Goal: Task Accomplishment & Management: Use online tool/utility

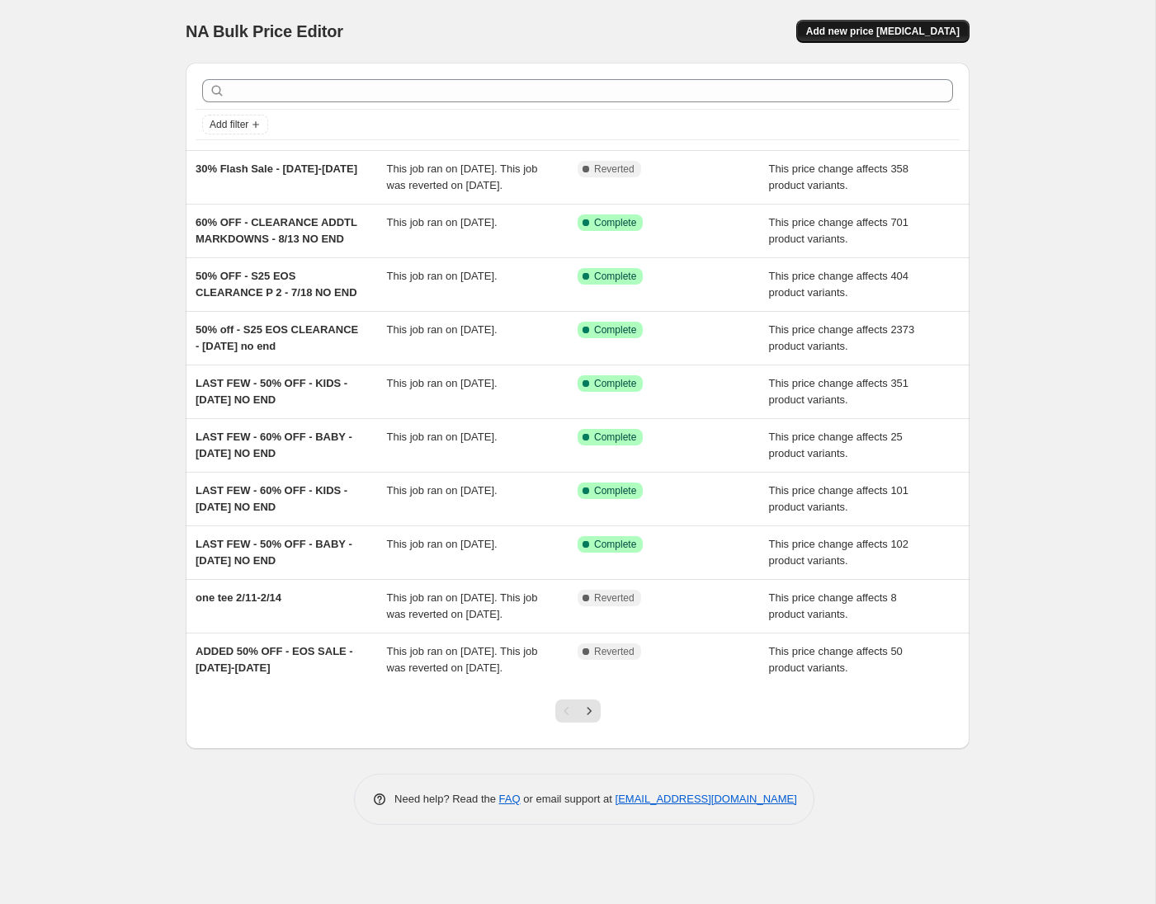
click at [889, 28] on span "Add new price [MEDICAL_DATA]" at bounding box center [882, 31] width 153 height 13
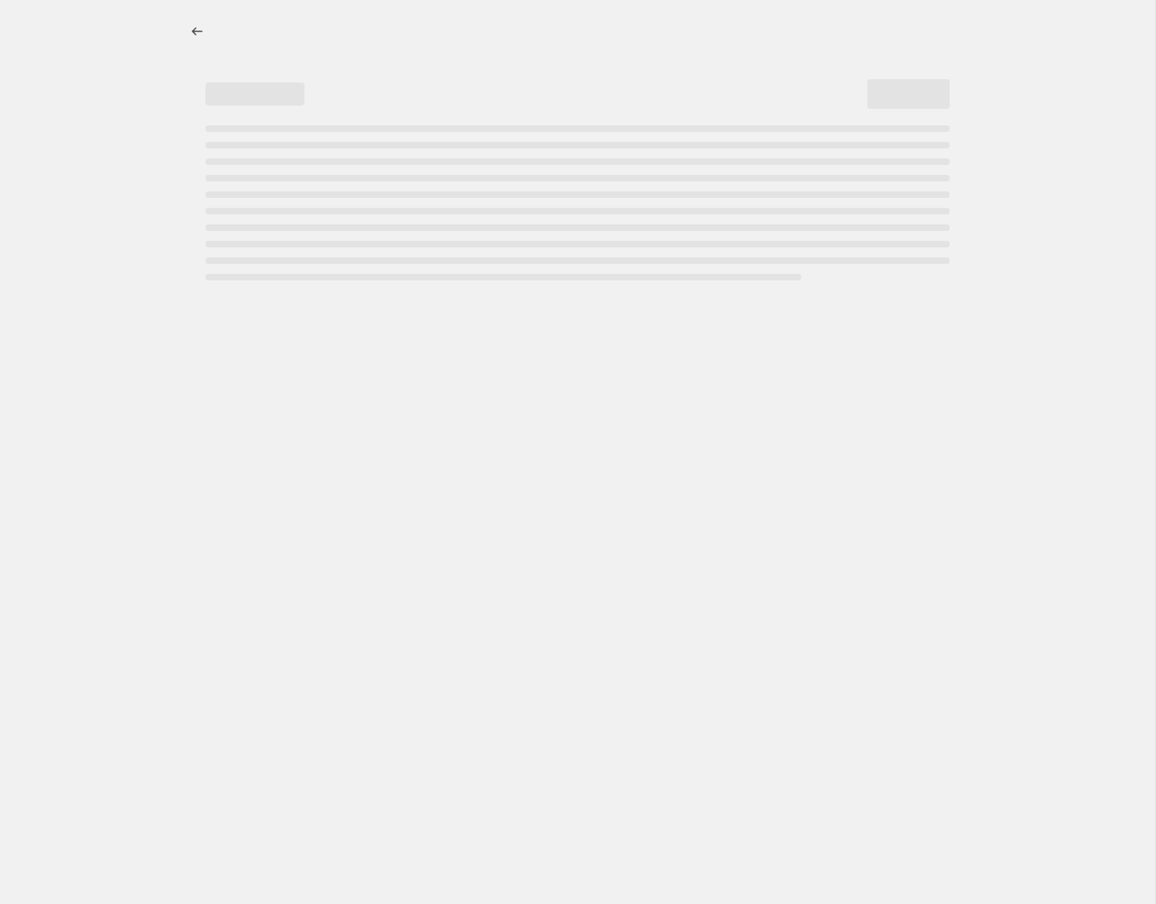
select select "percentage"
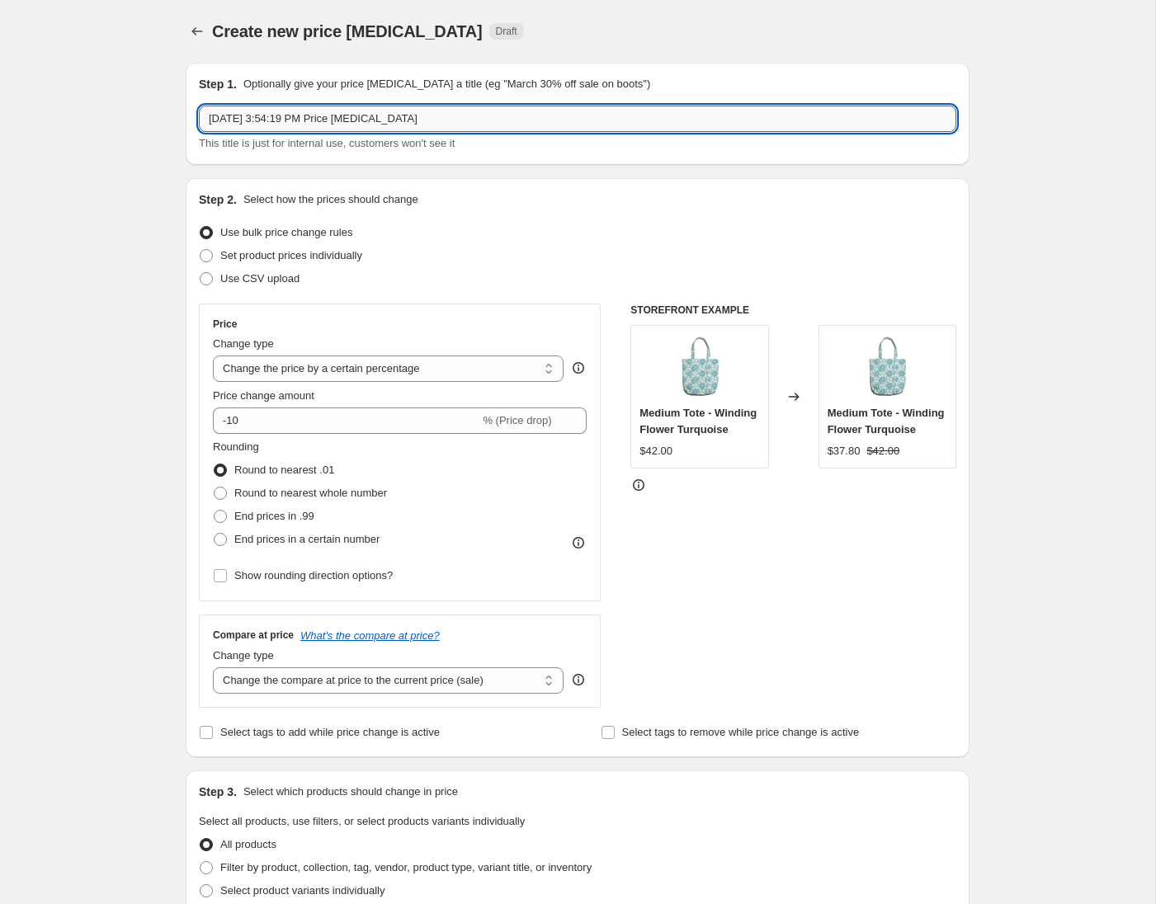
click at [460, 119] on input "[DATE] 3:54:19 PM Price [MEDICAL_DATA]" at bounding box center [577, 119] width 757 height 26
drag, startPoint x: 410, startPoint y: 116, endPoint x: 299, endPoint y: 123, distance: 111.6
click at [299, 123] on input "30% Flash Sale - [DATE]-[DATE]" at bounding box center [577, 119] width 757 height 26
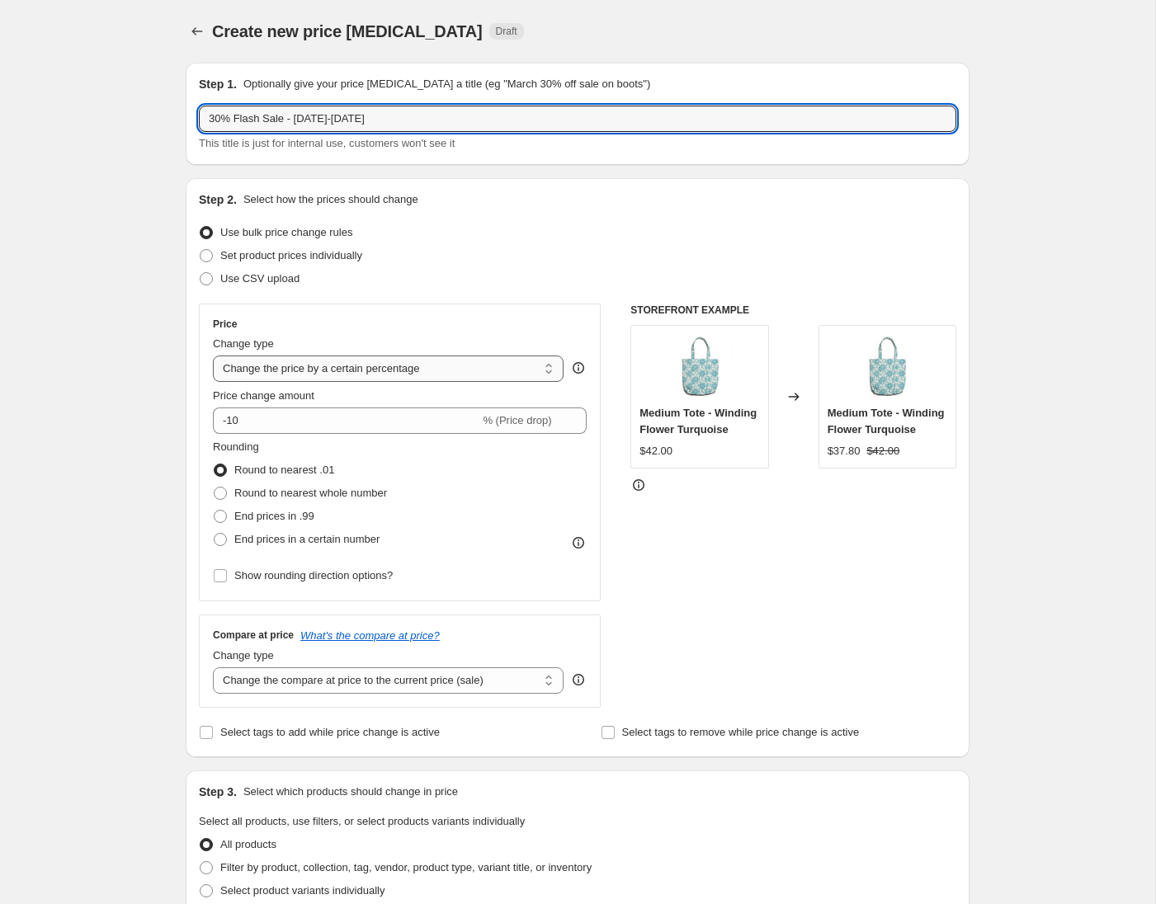
scroll to position [1, 0]
type input "30% Flash Sale - [DATE]-[DATE]"
click at [323, 367] on select "Change the price to a certain amount Change the price by a certain amount Chang…" at bounding box center [388, 368] width 351 height 26
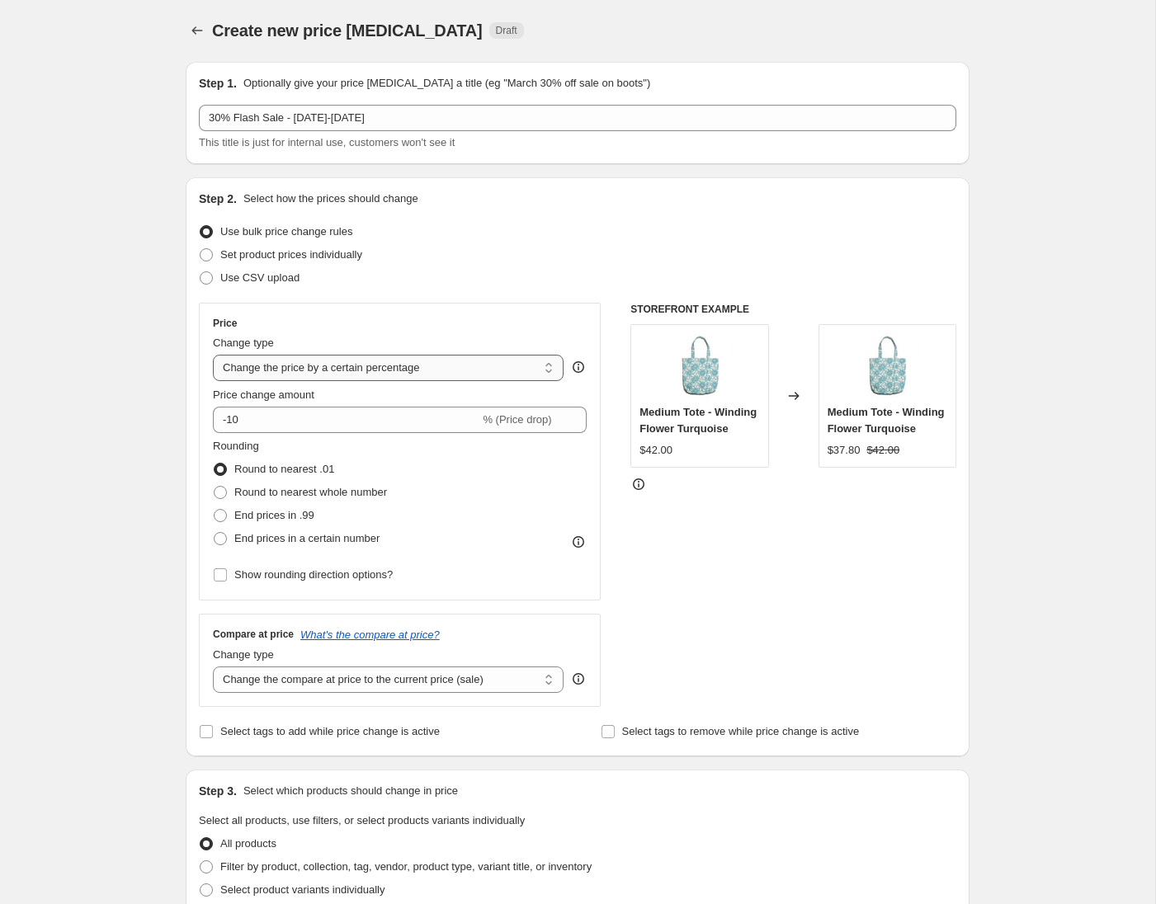
select select "pcap"
click at [213, 355] on select "Change the price to a certain amount Change the price by a certain amount Chang…" at bounding box center [388, 368] width 351 height 26
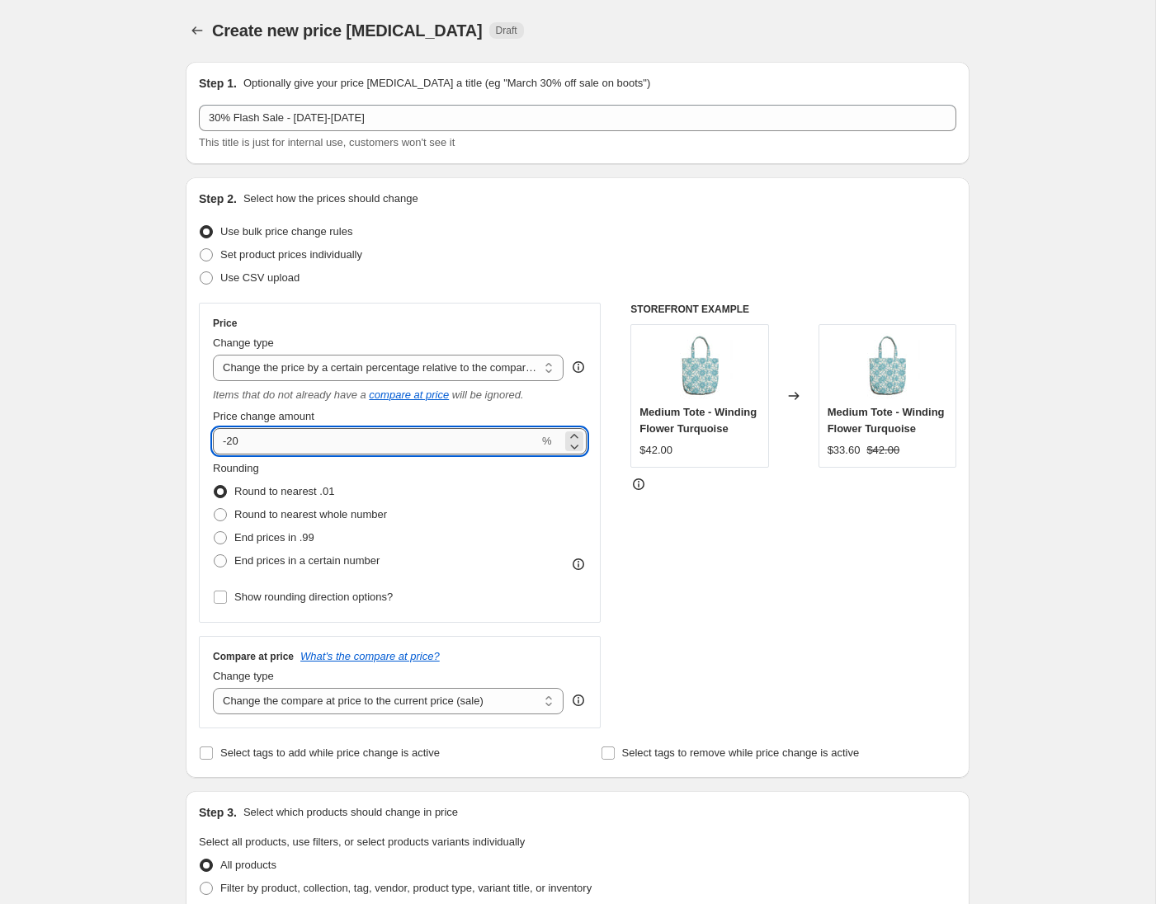
click at [324, 438] on input "-20" at bounding box center [376, 441] width 326 height 26
type input "-2"
type input "-30"
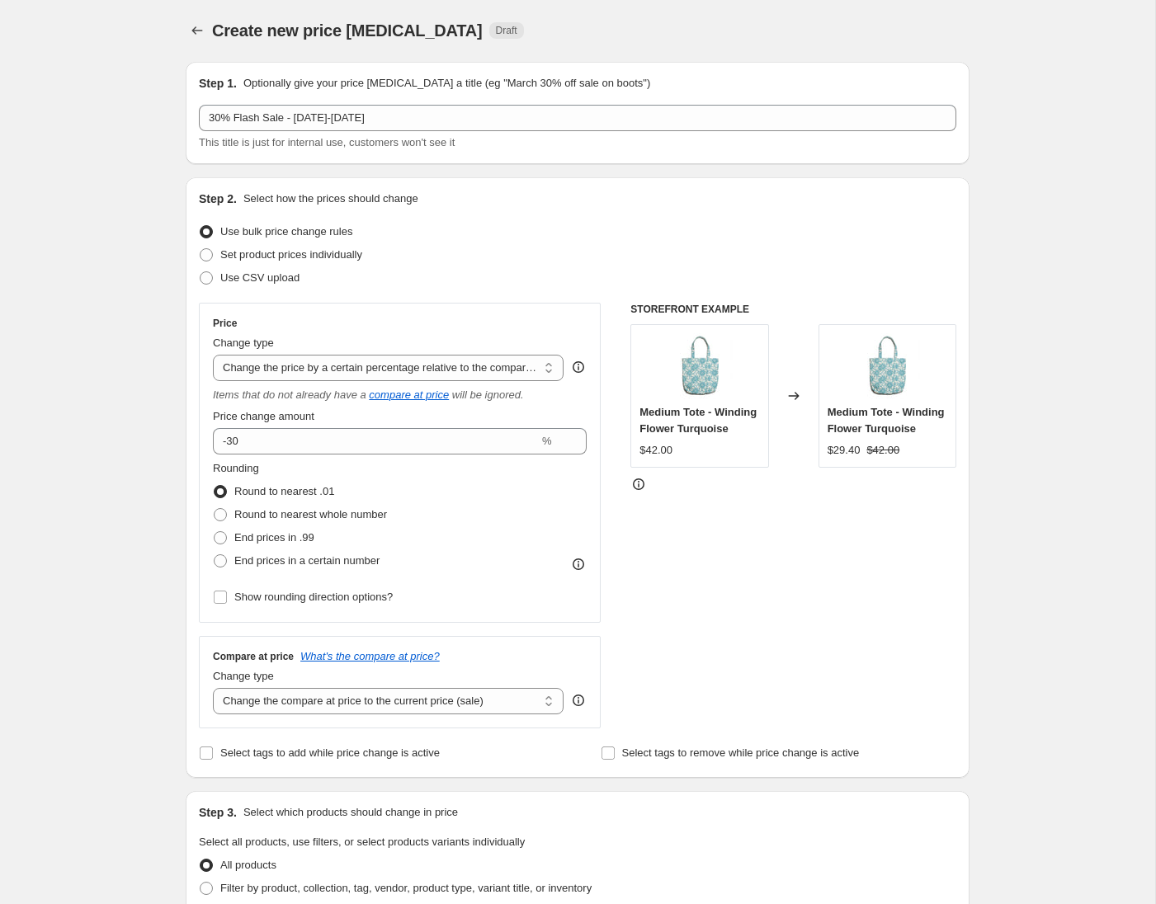
click at [680, 575] on div "STOREFRONT EXAMPLE Medium Tote - Winding Flower Turquoise $42.00 Changed to Med…" at bounding box center [793, 516] width 326 height 426
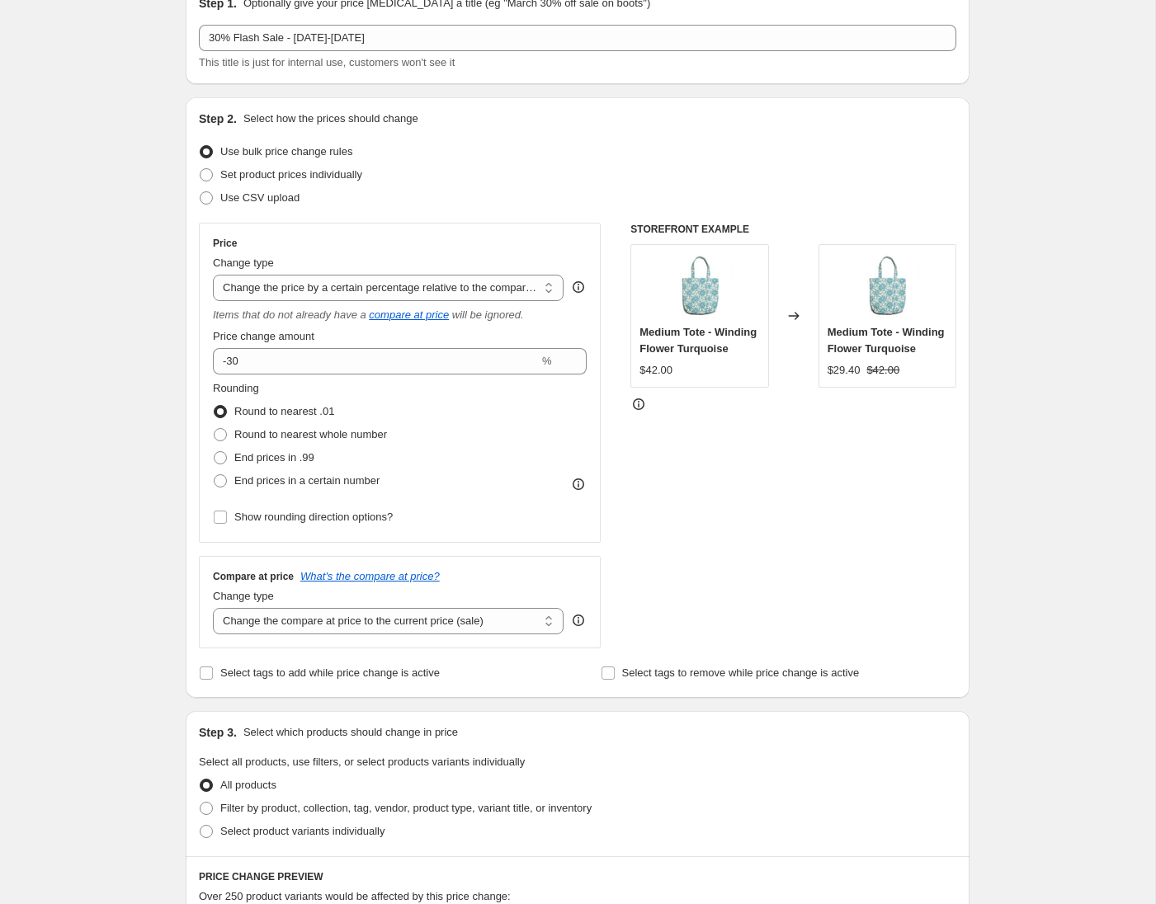
scroll to position [98, 0]
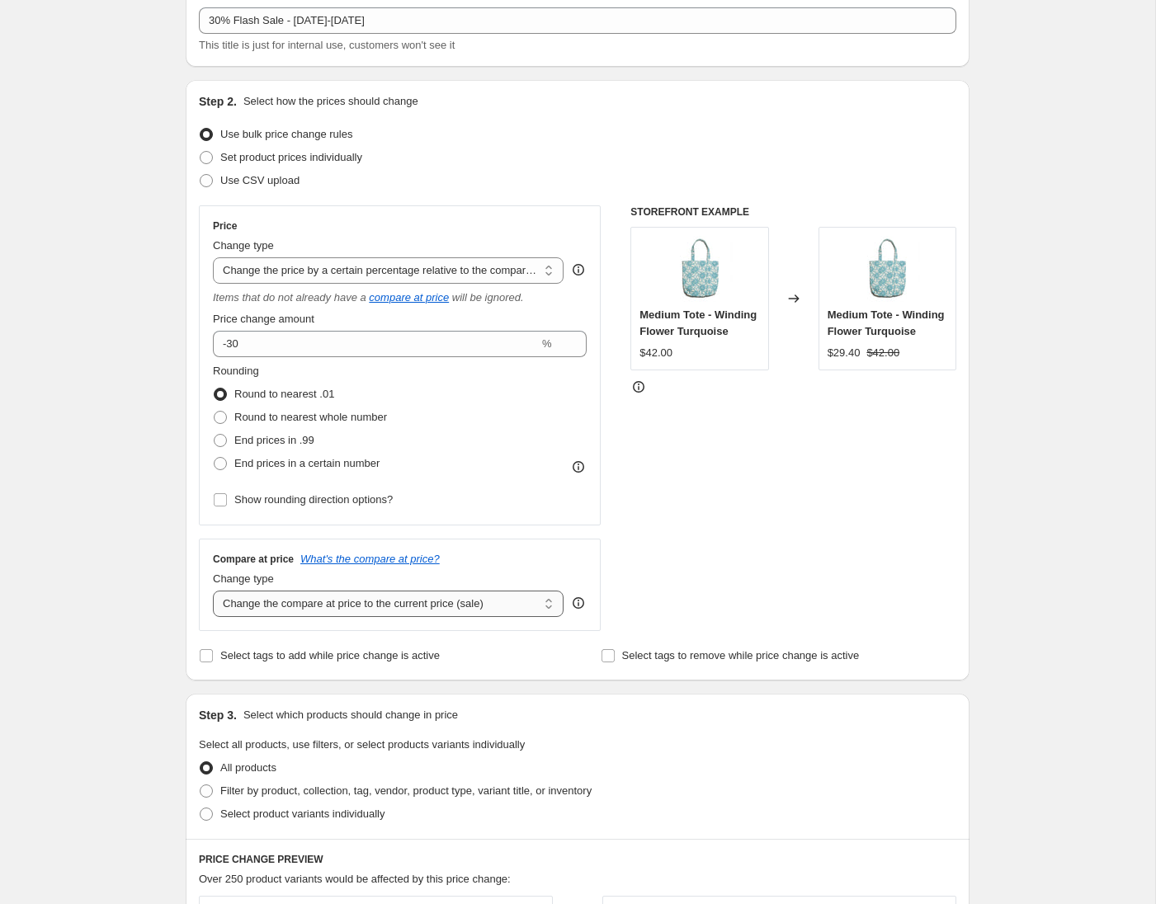
click at [472, 608] on select "Change the compare at price to the current price (sale) Change the compare at p…" at bounding box center [388, 604] width 351 height 26
select select "no_change"
click at [213, 591] on select "Change the compare at price to the current price (sale) Change the compare at p…" at bounding box center [388, 604] width 351 height 26
click at [360, 652] on span "Select tags to add while price change is active" at bounding box center [329, 655] width 219 height 12
click at [213, 652] on input "Select tags to add while price change is active" at bounding box center [206, 655] width 13 height 13
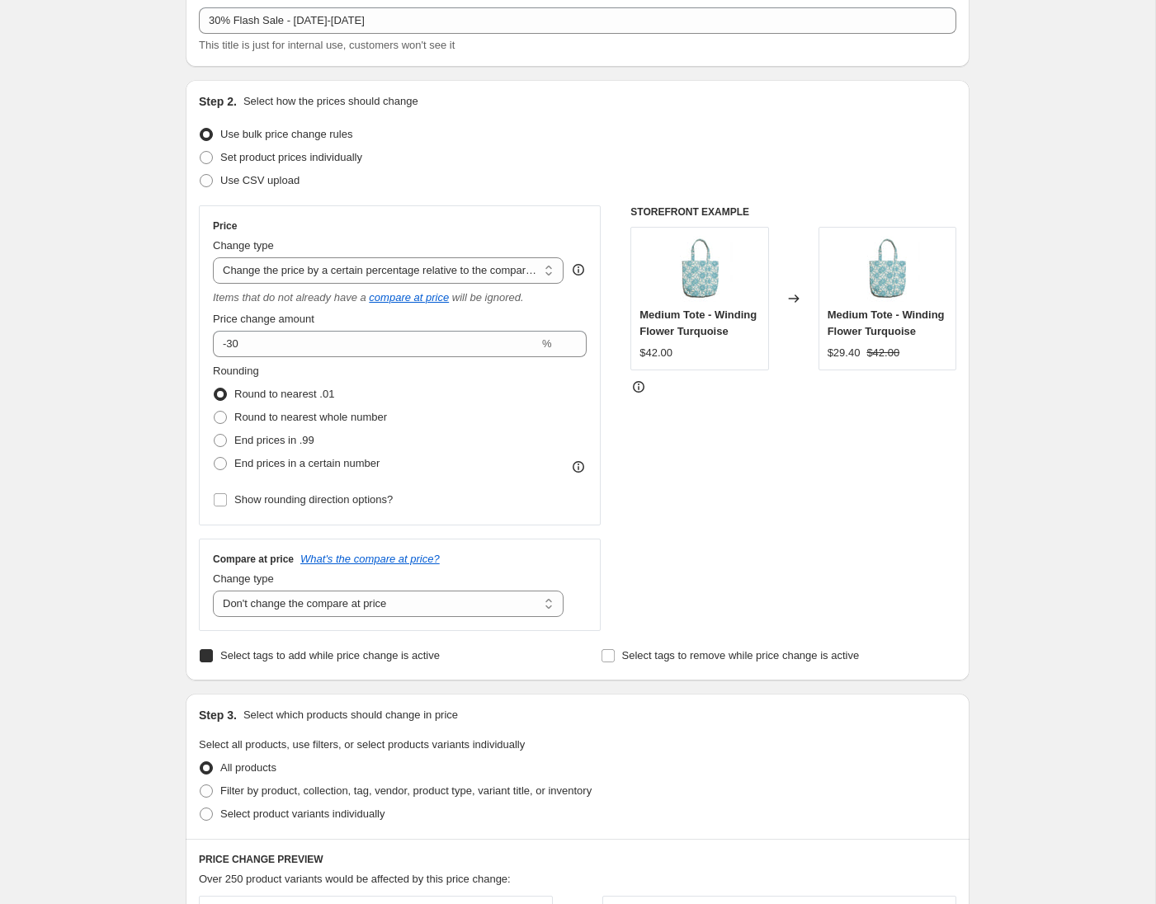
checkbox input "true"
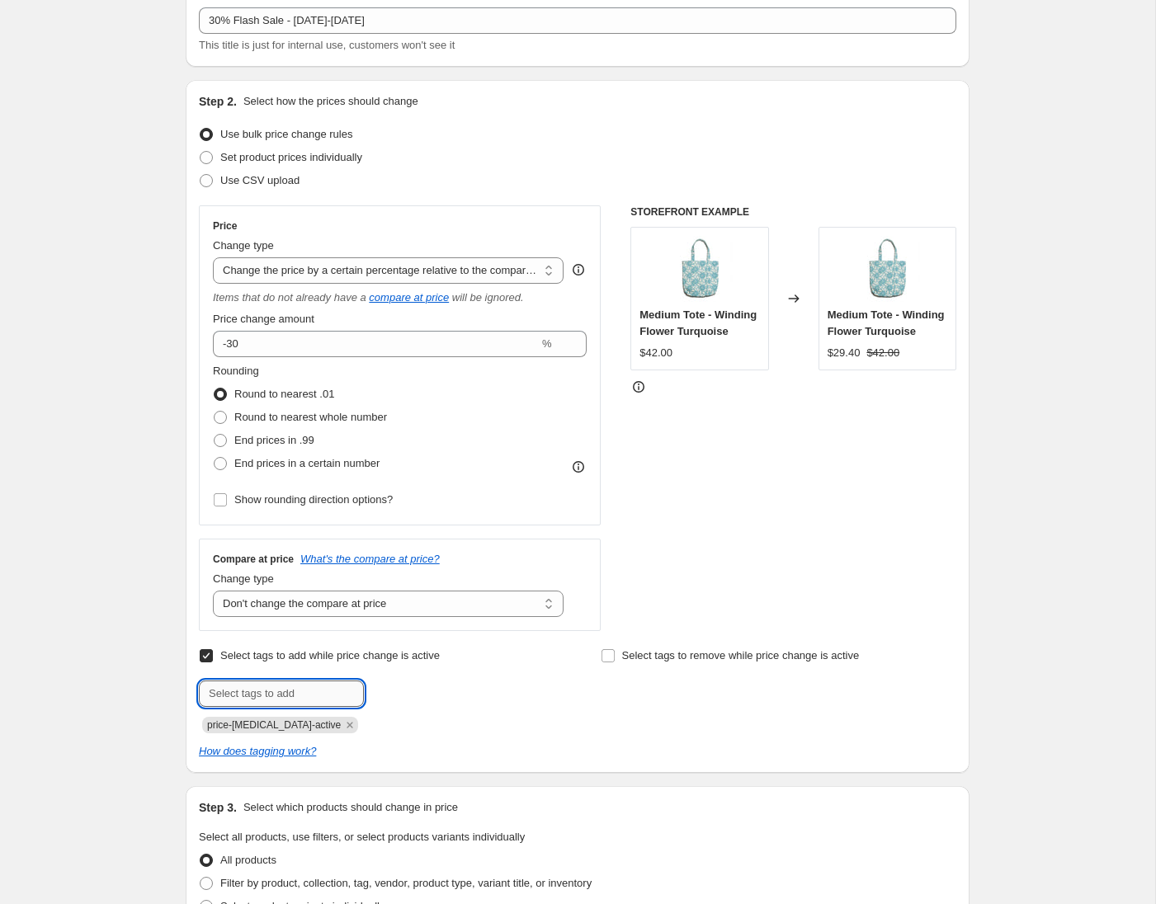
drag, startPoint x: 284, startPoint y: 691, endPoint x: 316, endPoint y: 685, distance: 32.7
click at [284, 691] on input "text" at bounding box center [281, 694] width 165 height 26
type input "FINALSALE"
click at [410, 694] on span "FINALSALE" at bounding box center [427, 693] width 55 height 12
click at [282, 692] on input "text" at bounding box center [281, 694] width 165 height 26
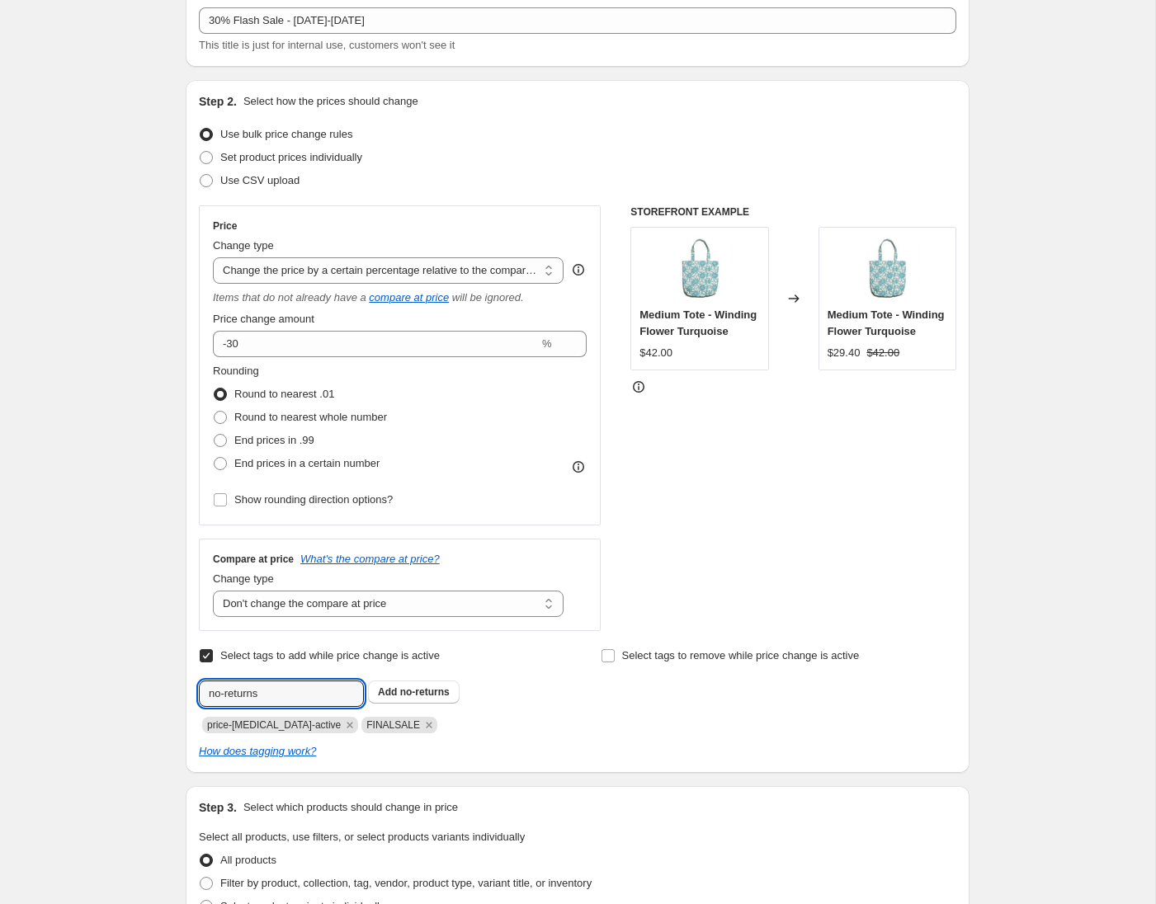
type input "no-returns"
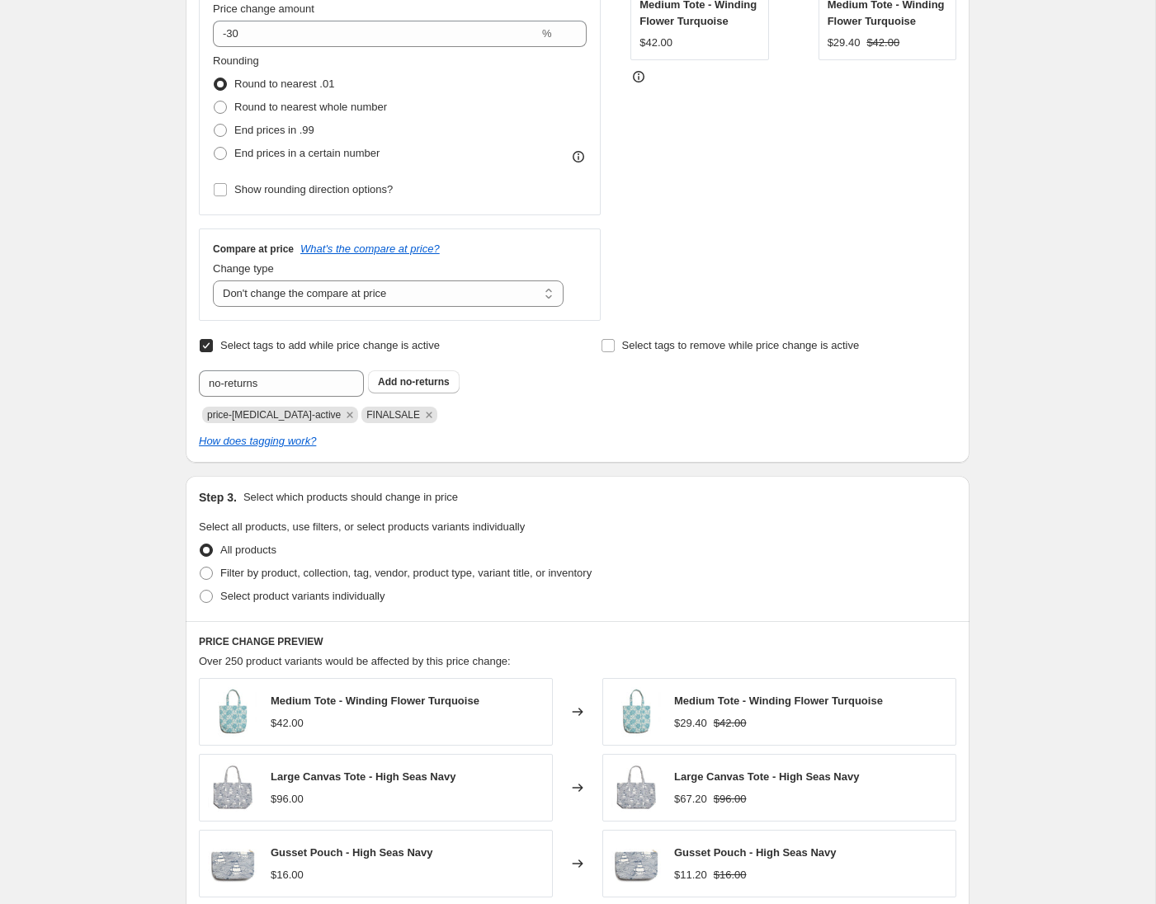
scroll to position [413, 0]
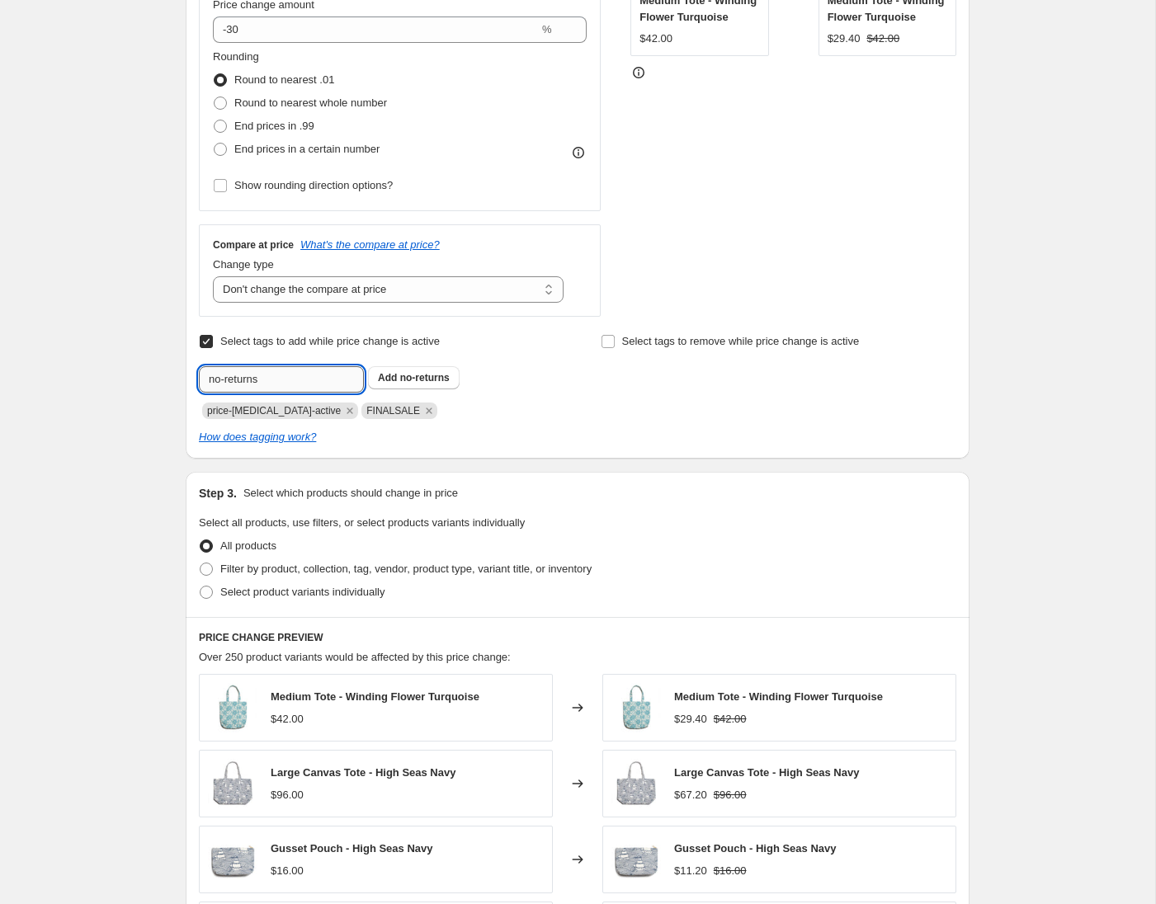
click at [285, 380] on input "no-returns" at bounding box center [281, 379] width 165 height 26
click at [641, 342] on span "Select tags to remove while price change is active" at bounding box center [741, 341] width 238 height 12
click at [615, 342] on input "Select tags to remove while price change is active" at bounding box center [608, 341] width 13 height 13
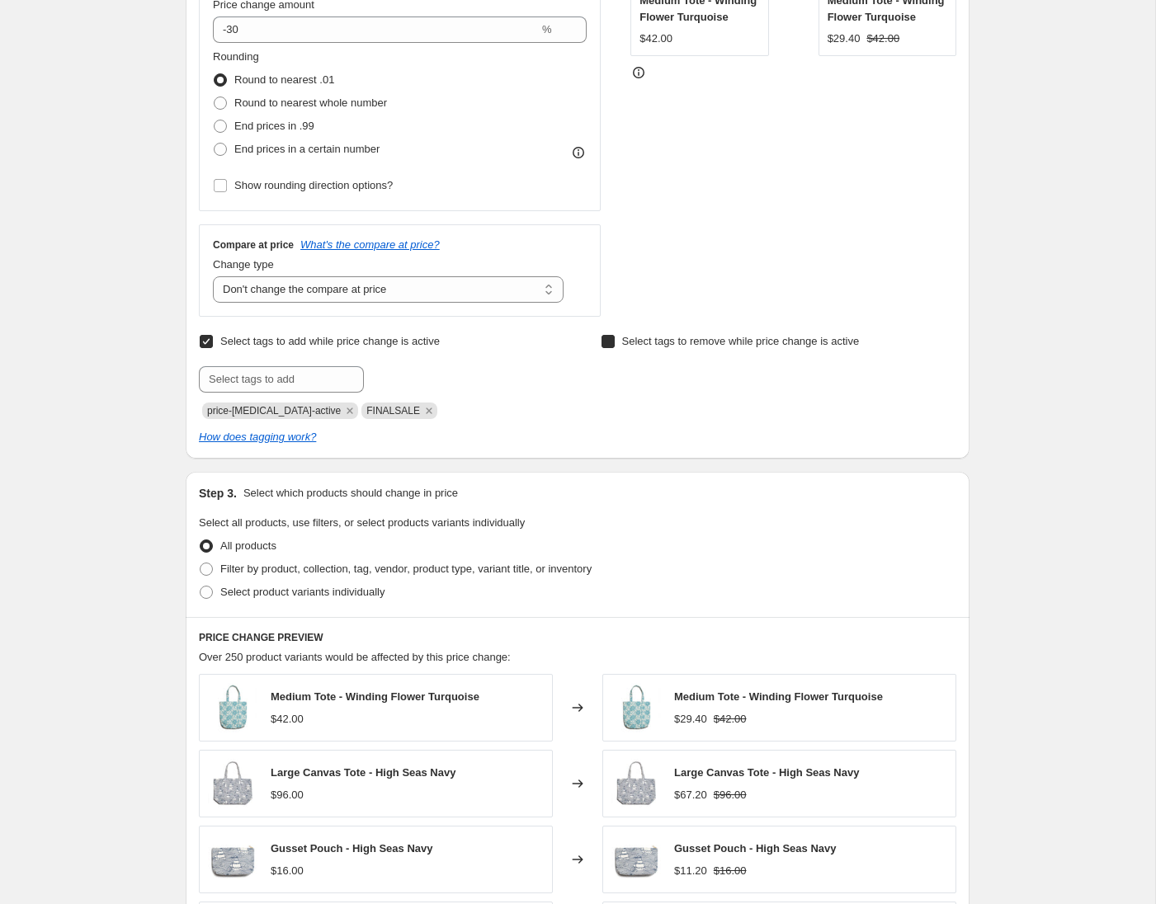
checkbox input "true"
click at [646, 376] on input "text" at bounding box center [683, 379] width 165 height 26
type input "WHOLESALE_S25"
drag, startPoint x: 847, startPoint y: 374, endPoint x: 828, endPoint y: 373, distance: 18.2
click at [847, 374] on span "WHOLESALE_S2..." at bounding box center [845, 378] width 89 height 12
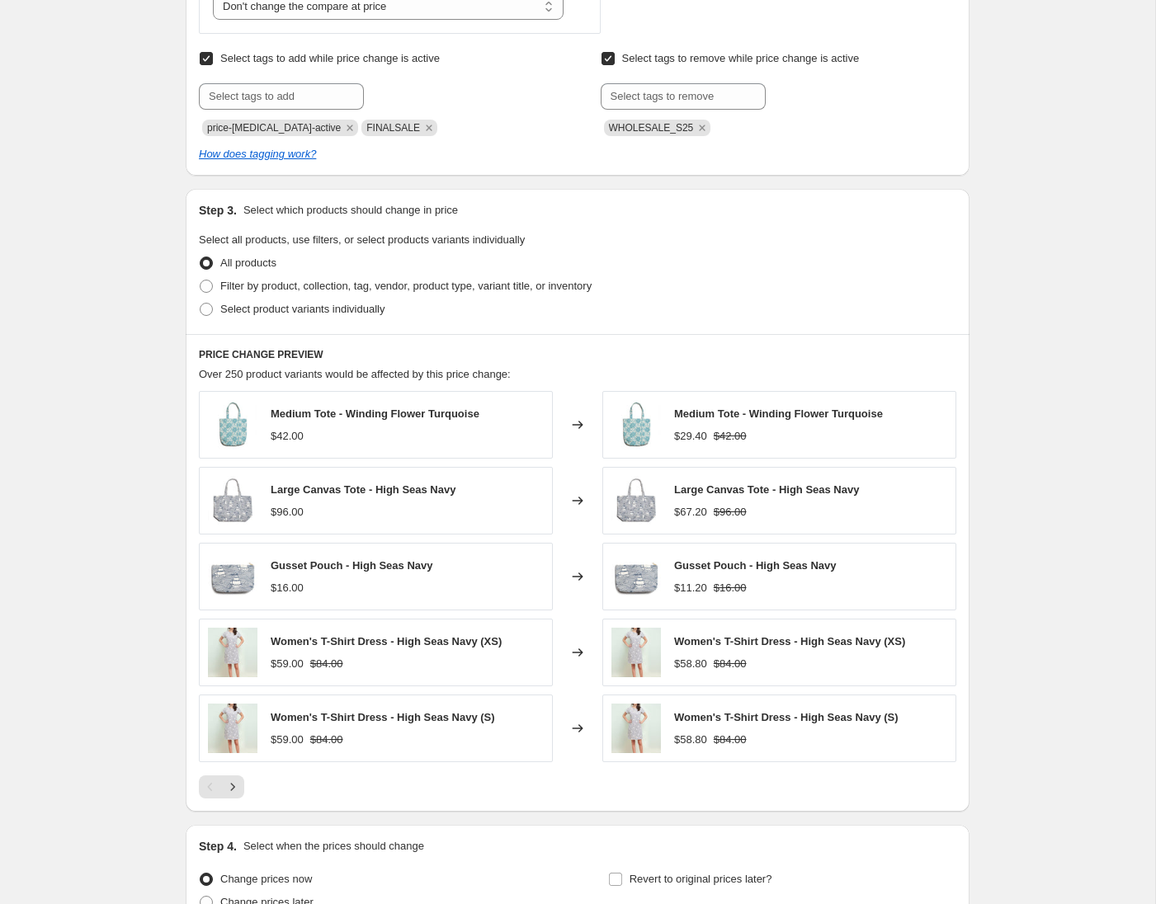
scroll to position [762, 0]
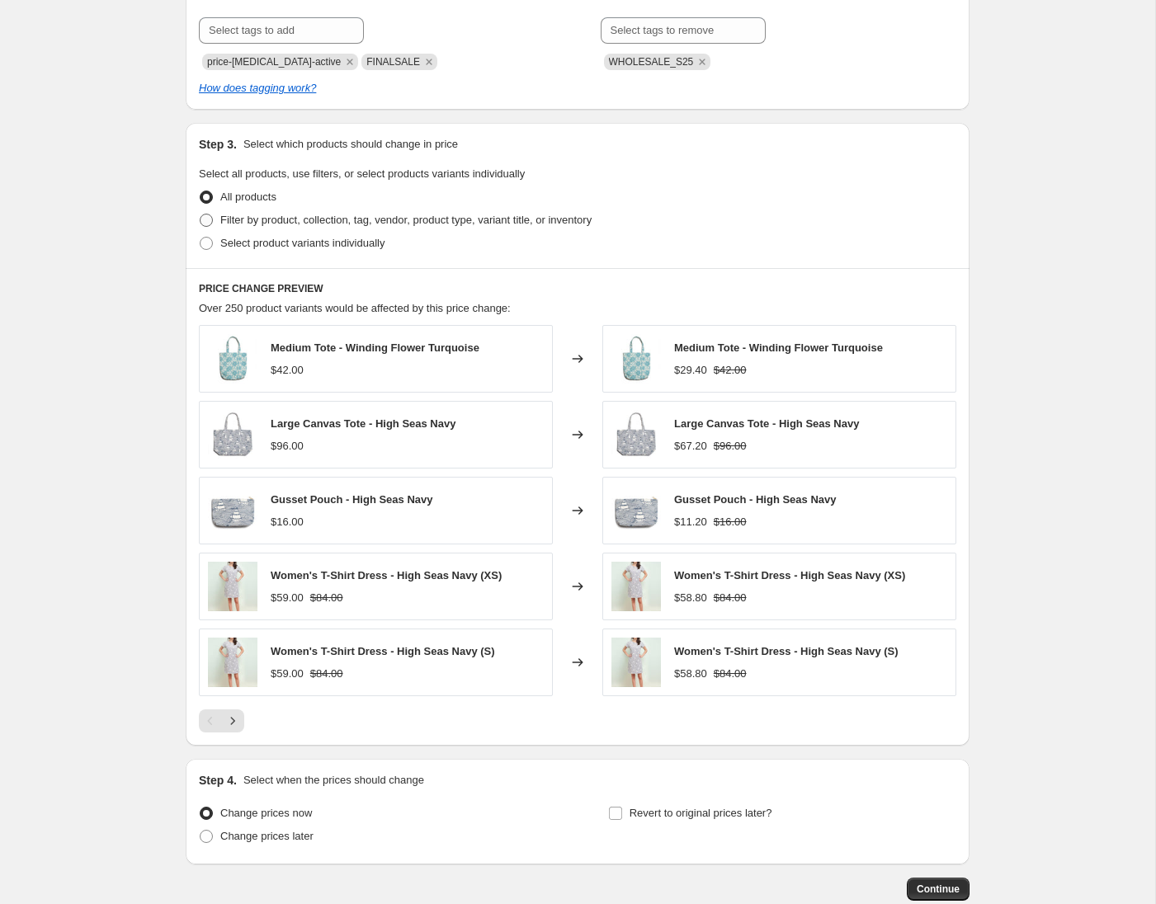
click at [359, 216] on span "Filter by product, collection, tag, vendor, product type, variant title, or inv…" at bounding box center [405, 220] width 371 height 12
click at [201, 215] on input "Filter by product, collection, tag, vendor, product type, variant title, or inv…" at bounding box center [200, 214] width 1 height 1
radio input "true"
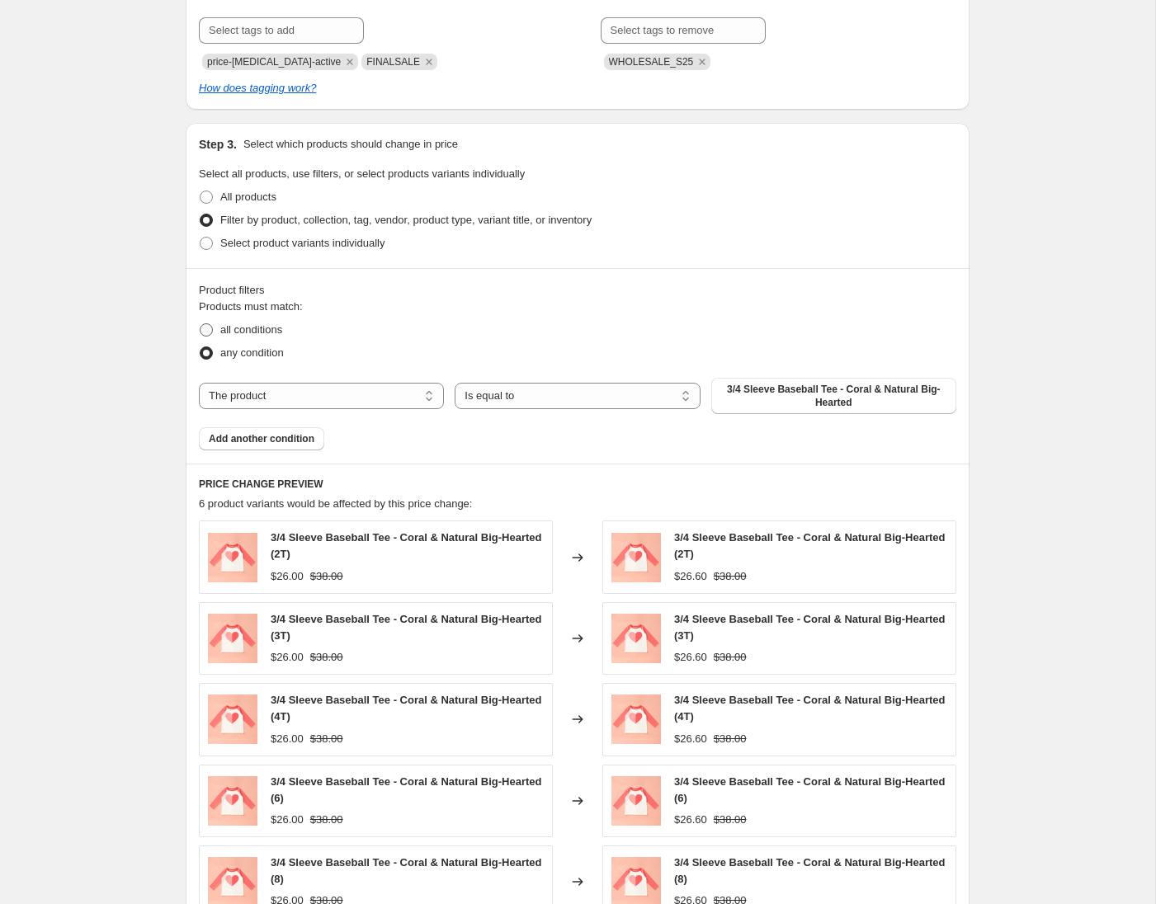
click at [270, 333] on span "all conditions" at bounding box center [251, 329] width 62 height 12
click at [201, 324] on input "all conditions" at bounding box center [200, 323] width 1 height 1
radio input "true"
click at [282, 391] on select "The product The product's collection The product's tag The product's vendor The…" at bounding box center [321, 396] width 245 height 26
select select "tag"
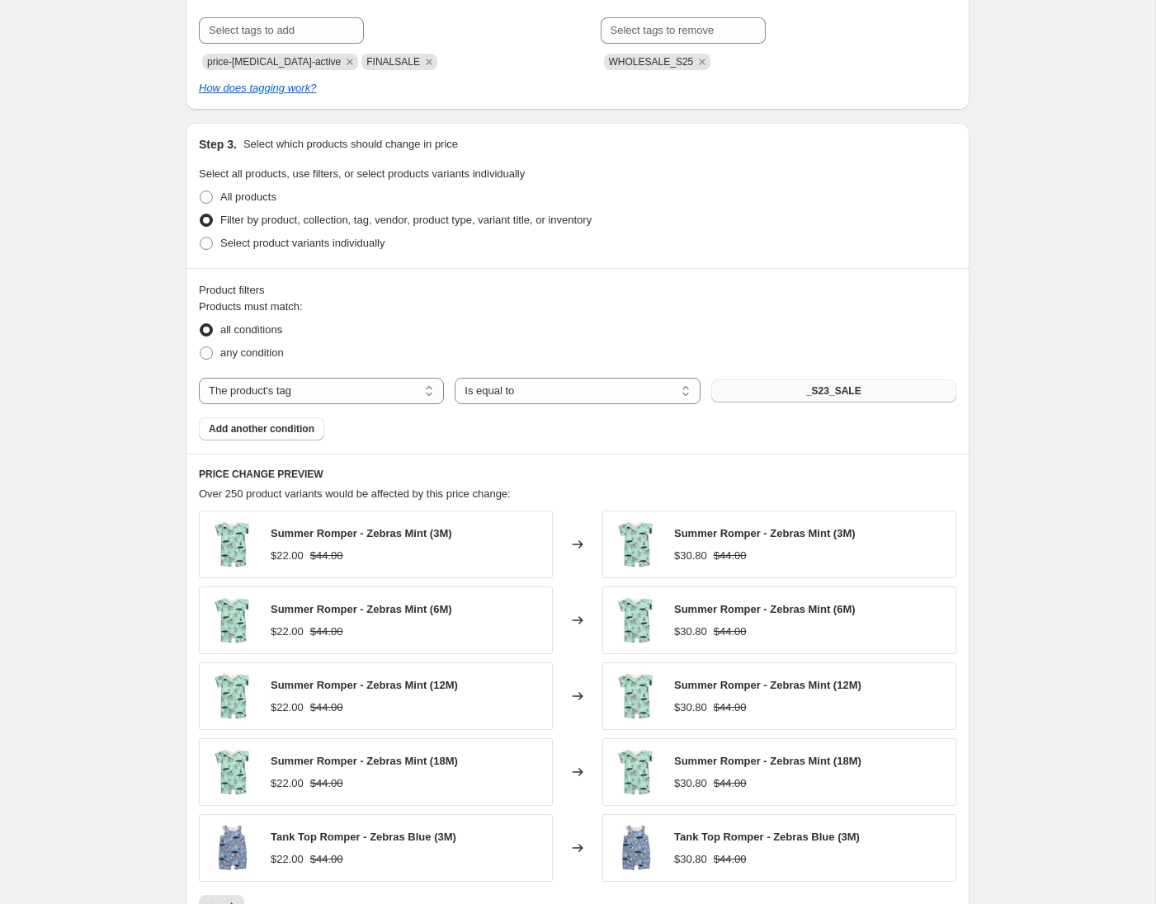
click at [875, 399] on button "_S23_SALE" at bounding box center [833, 391] width 245 height 23
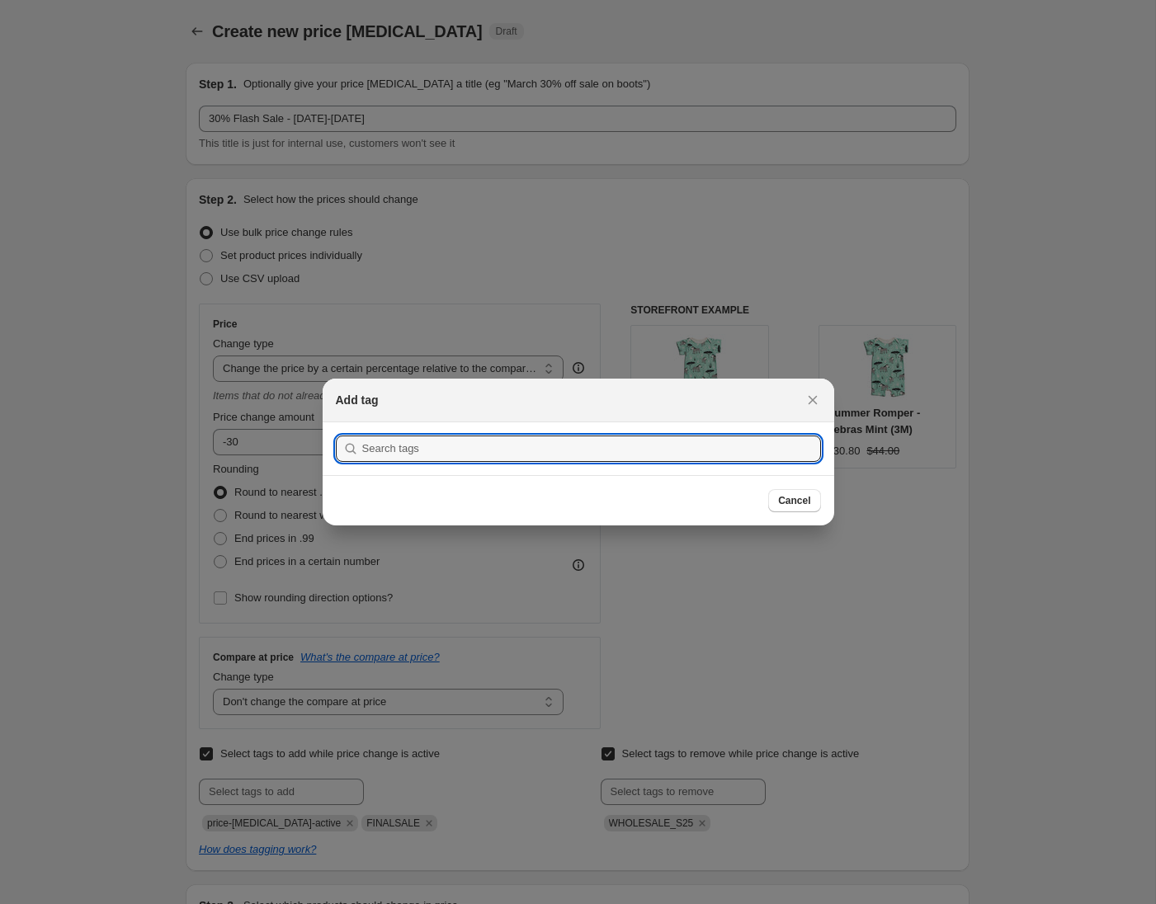
scroll to position [0, 0]
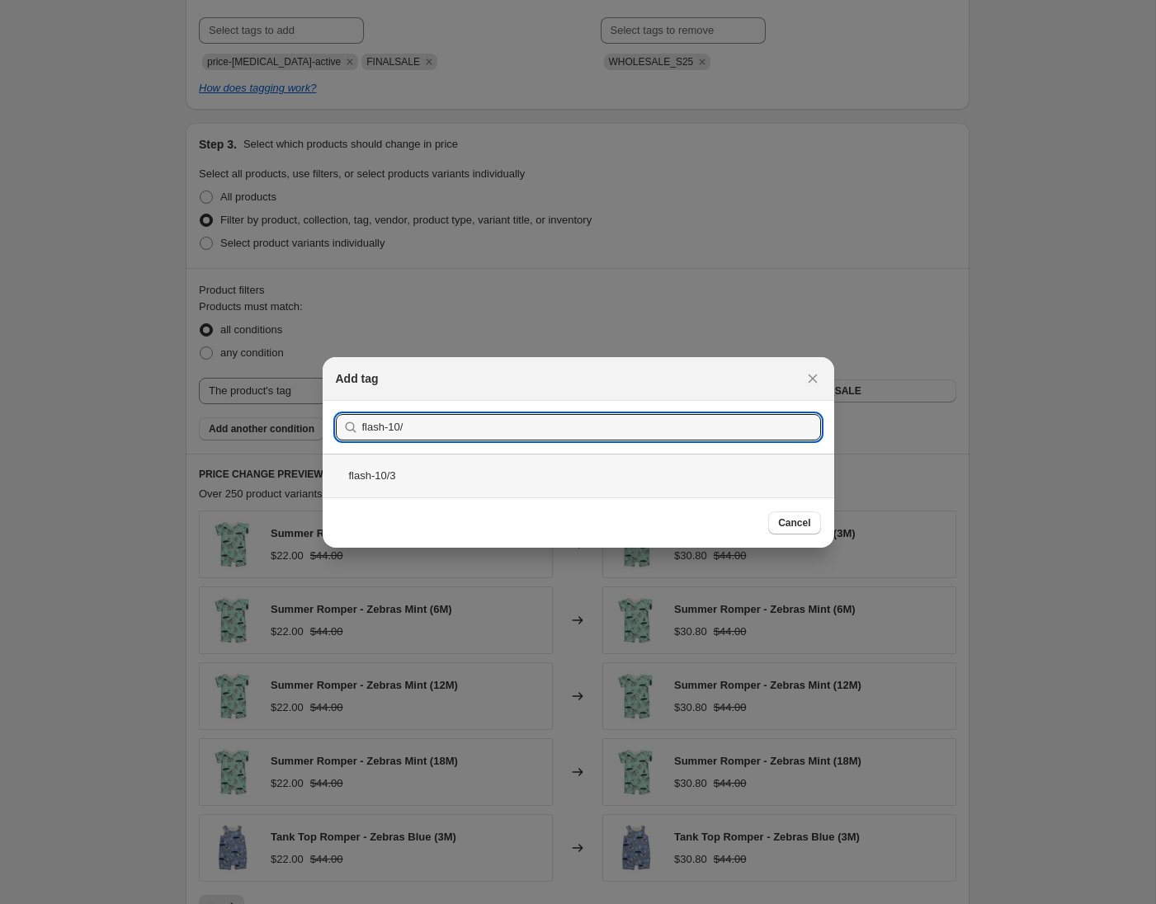
type input "flash-10/"
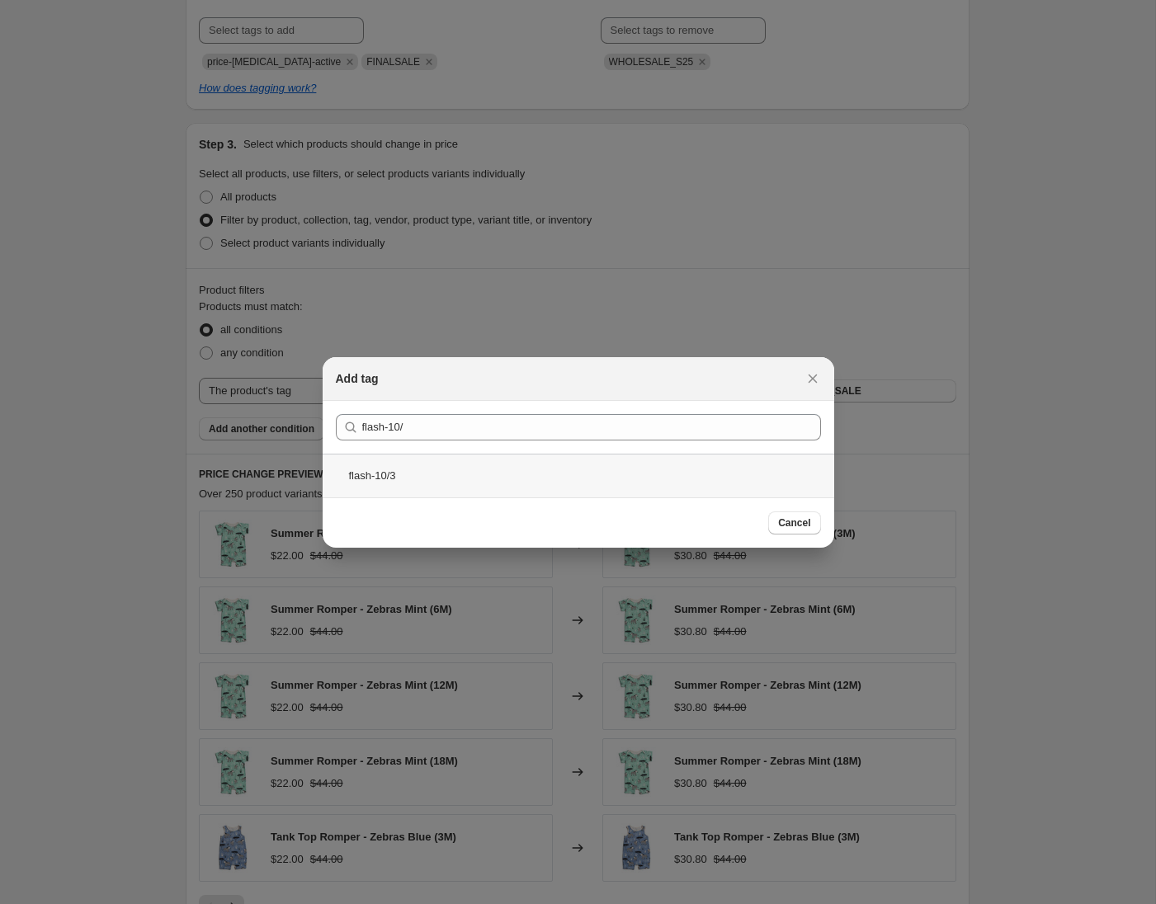
click at [428, 469] on div "flash-10/3" at bounding box center [579, 476] width 512 height 44
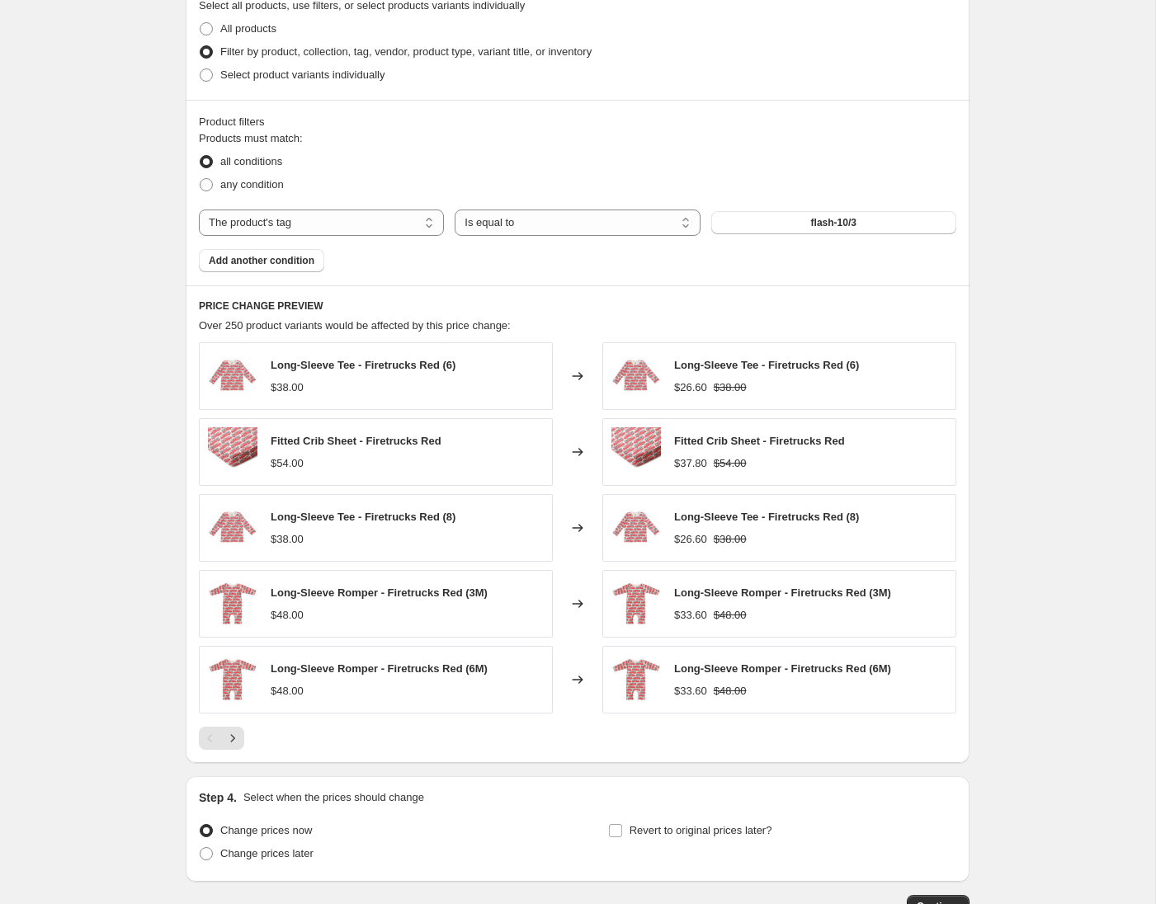
scroll to position [1045, 0]
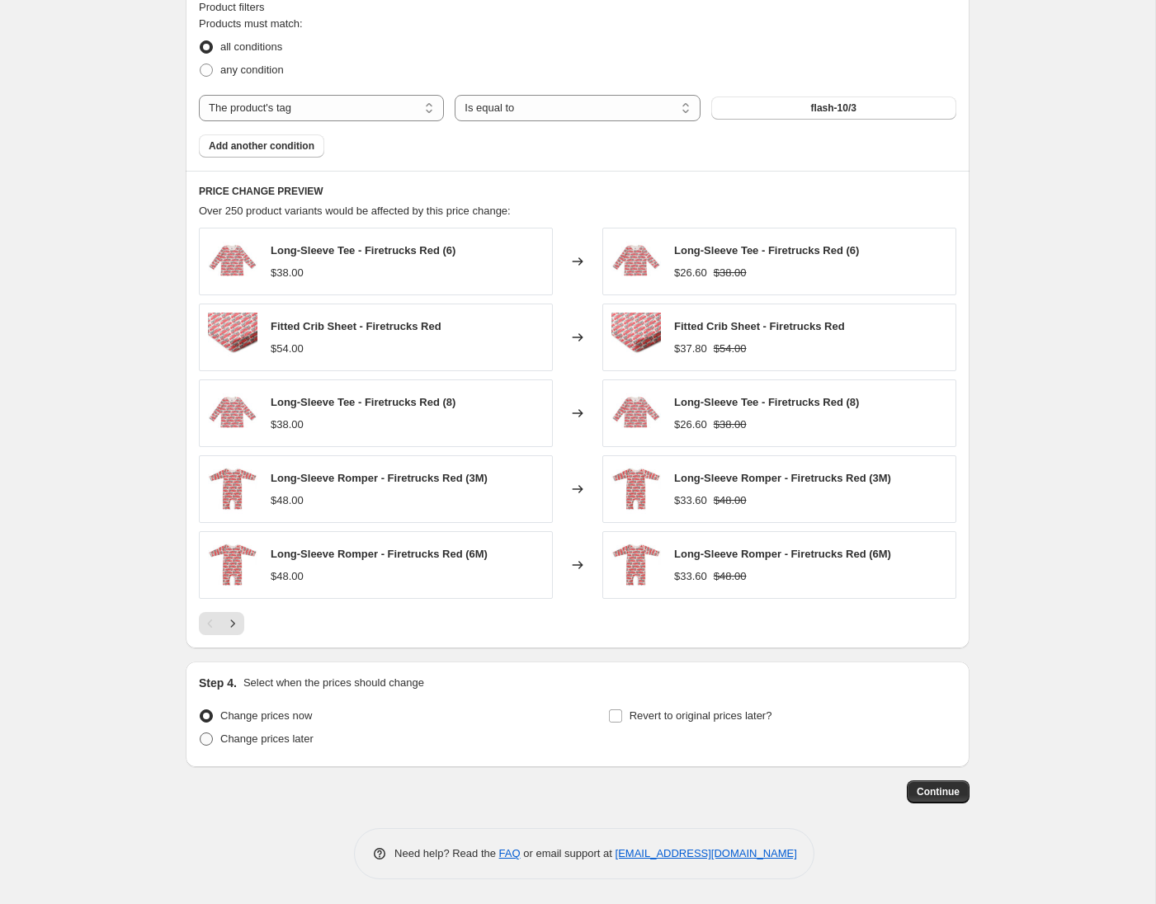
click at [290, 743] on span "Change prices later" at bounding box center [266, 739] width 93 height 12
click at [201, 734] on input "Change prices later" at bounding box center [200, 733] width 1 height 1
radio input "true"
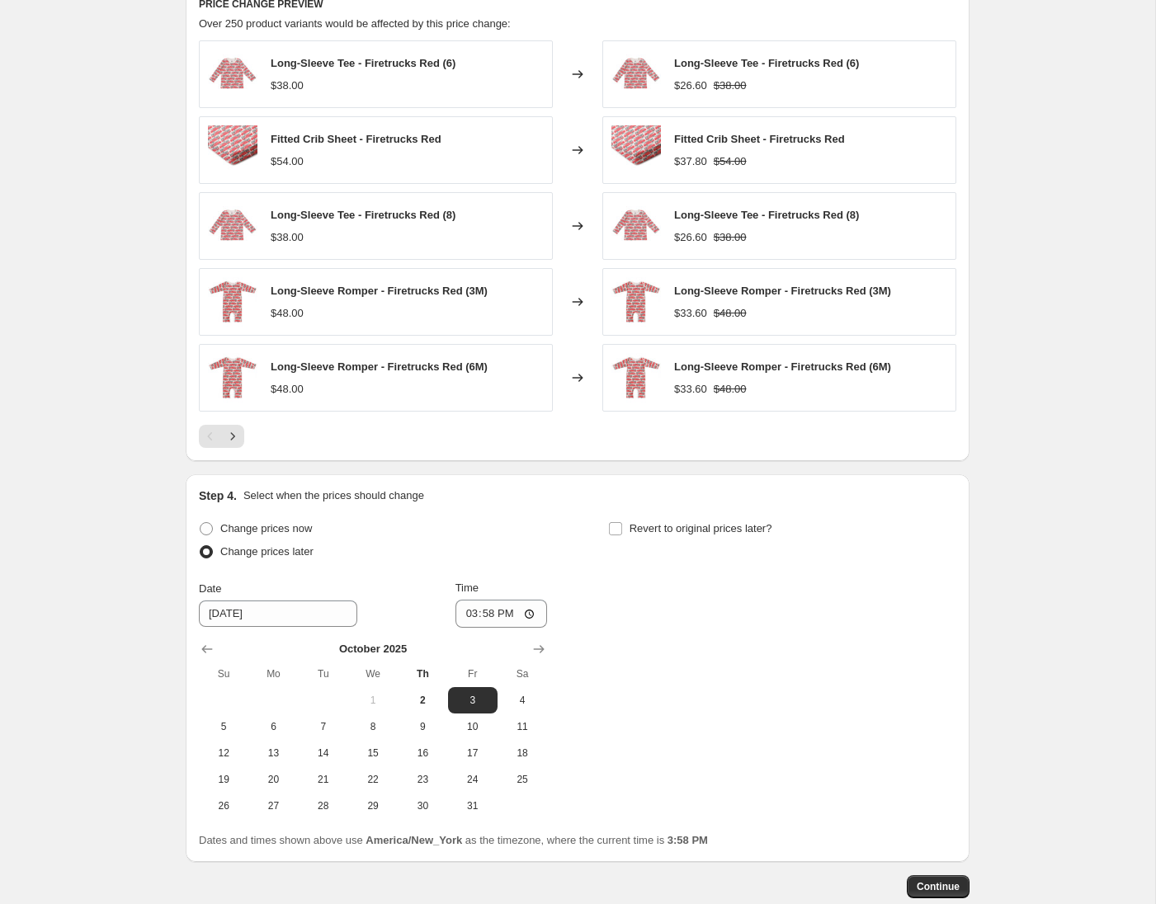
scroll to position [1242, 0]
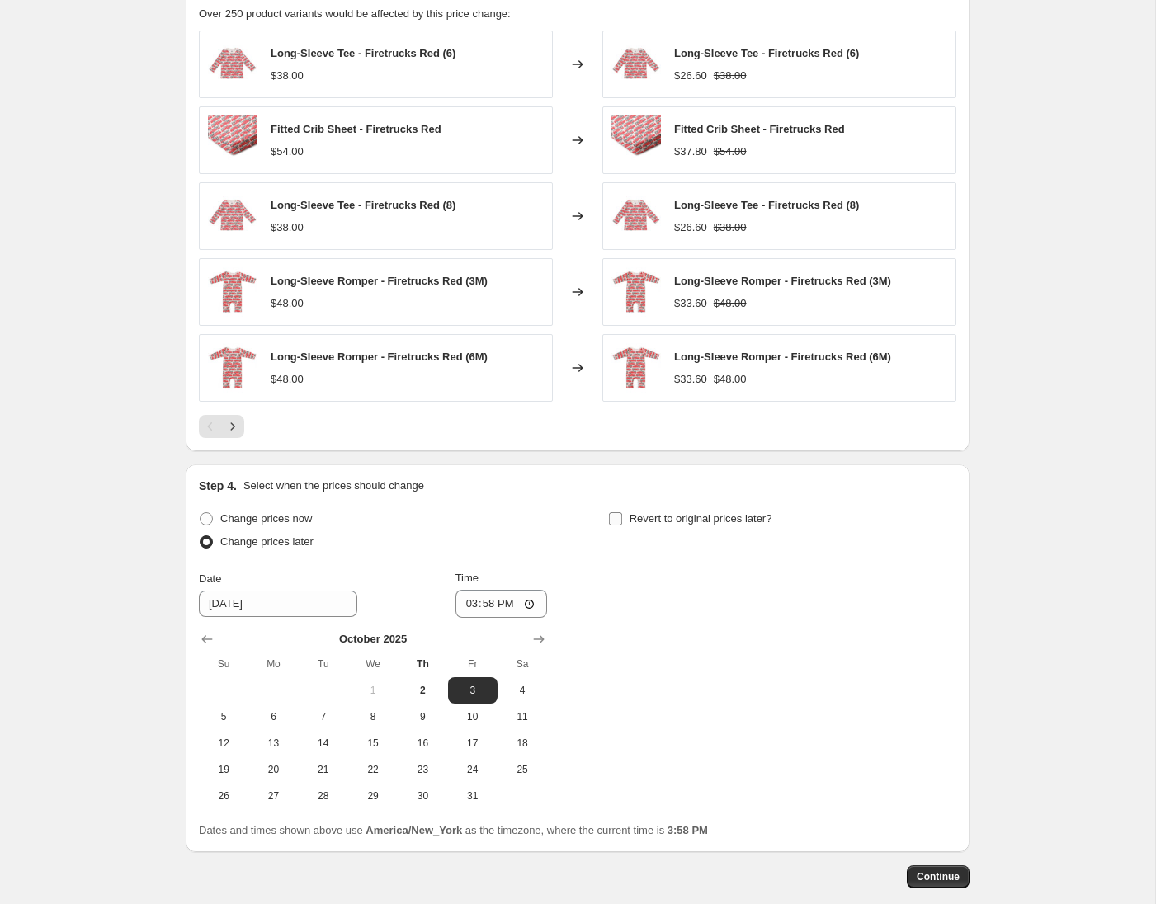
click at [616, 516] on input "Revert to original prices later?" at bounding box center [615, 518] width 13 height 13
checkbox input "true"
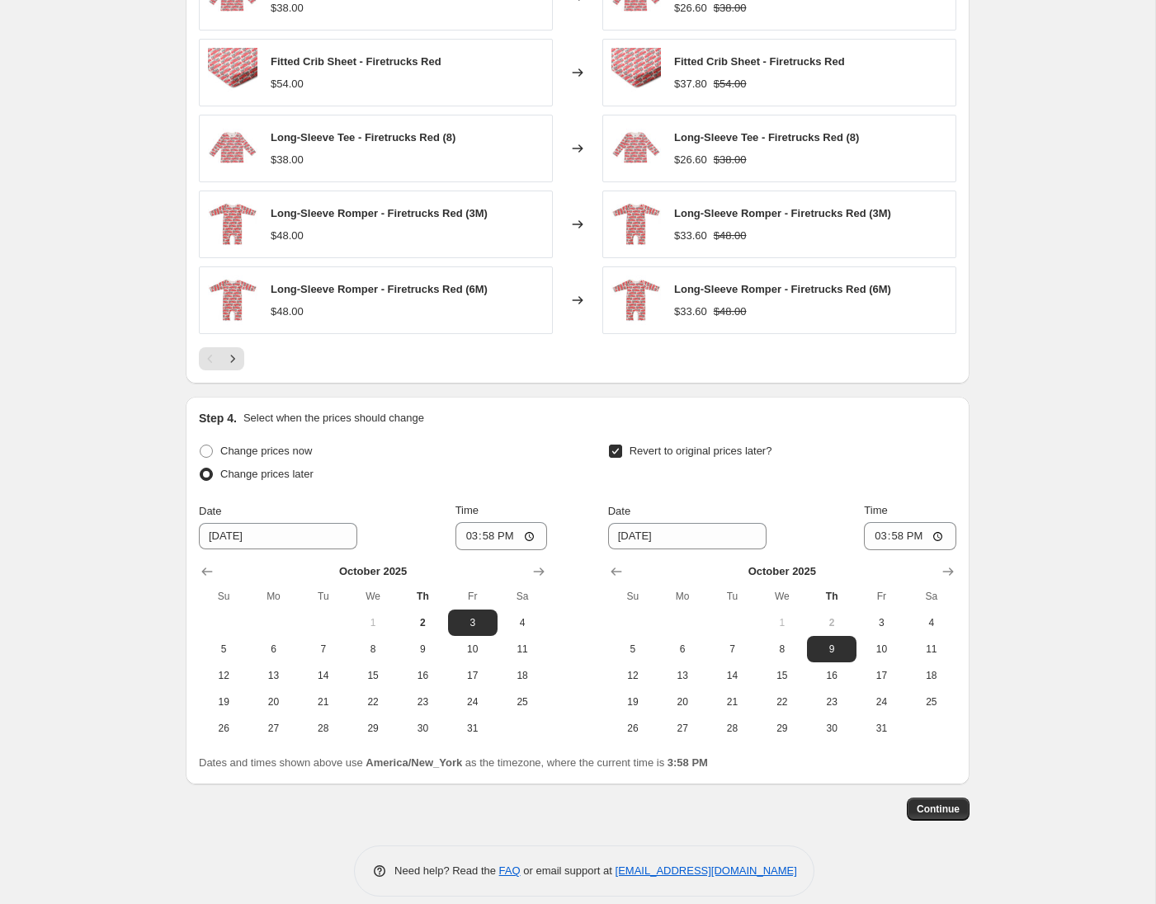
scroll to position [1314, 0]
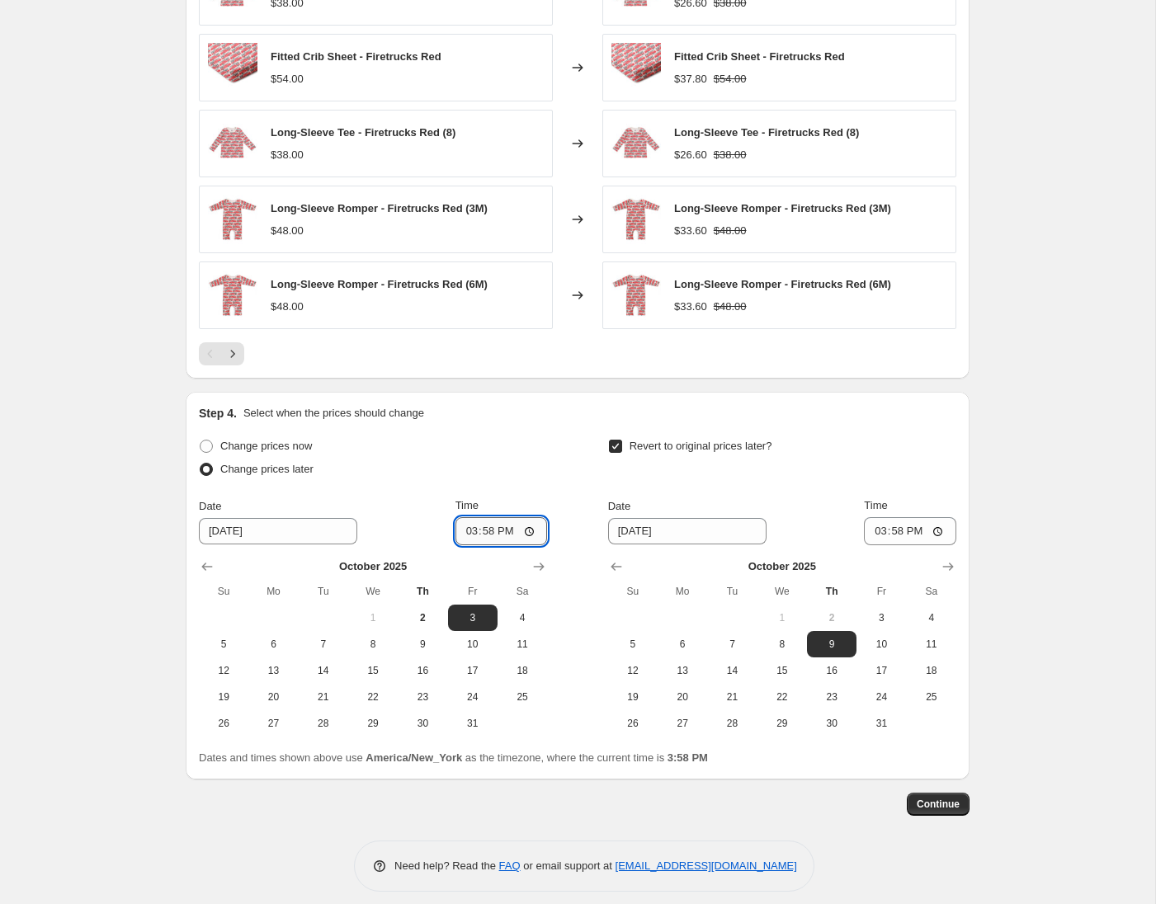
click at [478, 531] on input "15:58" at bounding box center [501, 531] width 92 height 28
click at [465, 531] on input "15:58" at bounding box center [501, 531] width 92 height 28
click at [504, 532] on input "23:00" at bounding box center [501, 531] width 92 height 28
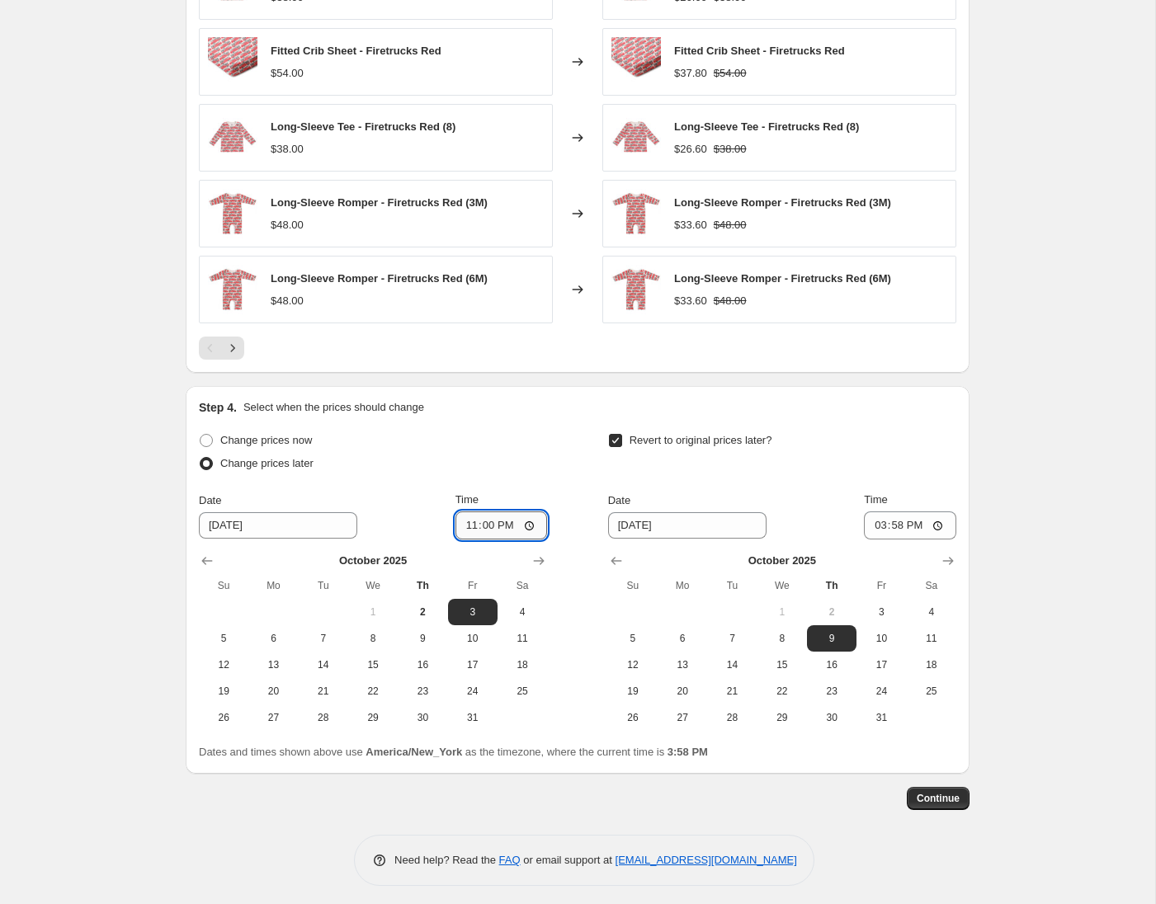
type input "11:00"
click at [544, 473] on div "Change prices later" at bounding box center [373, 464] width 348 height 23
click at [632, 639] on span "5" at bounding box center [633, 639] width 36 height 13
click at [677, 642] on span "6" at bounding box center [682, 639] width 36 height 13
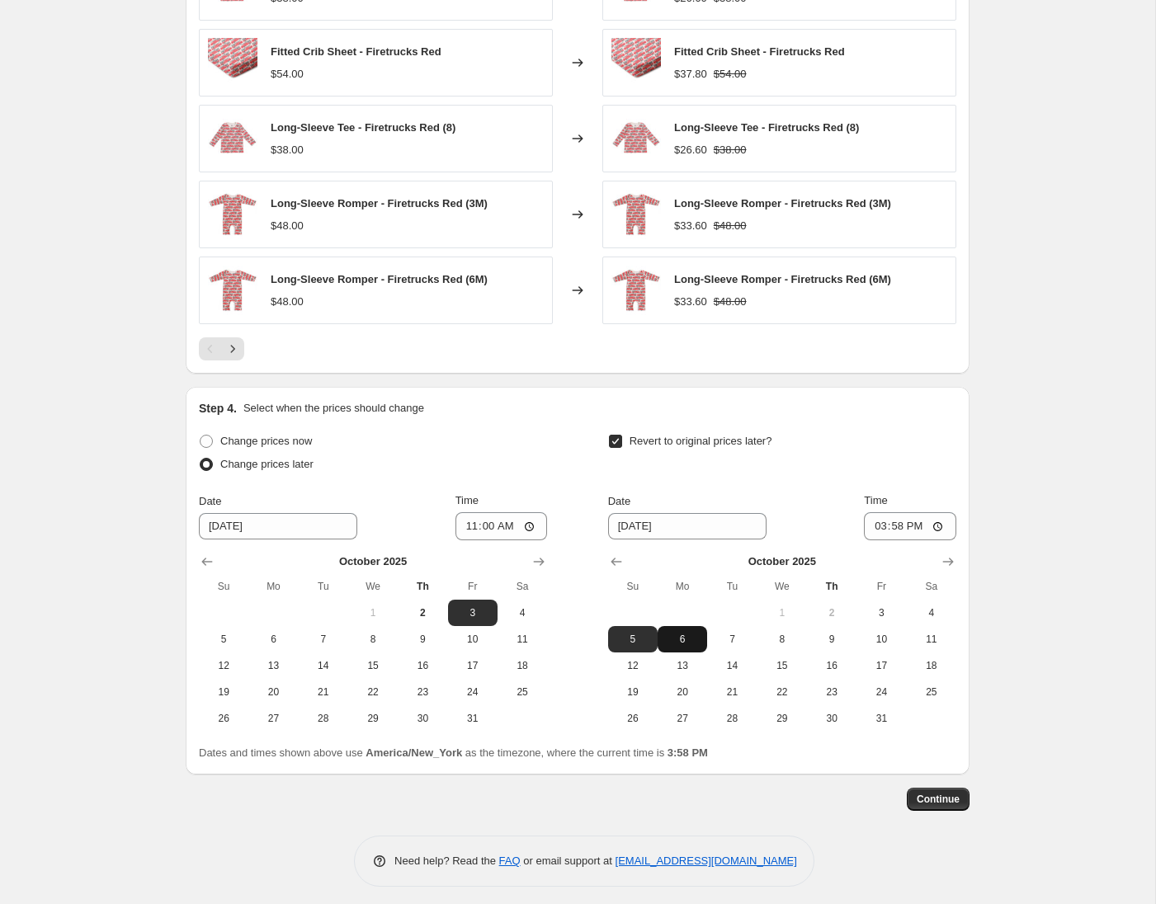
type input "[DATE]"
click at [912, 526] on input "15:58" at bounding box center [910, 526] width 92 height 28
click at [956, 478] on div "Step 4. Select when the prices should change Change prices now Change prices la…" at bounding box center [578, 581] width 784 height 388
click at [892, 529] on input "03:58" at bounding box center [910, 526] width 92 height 28
type input "03:30"
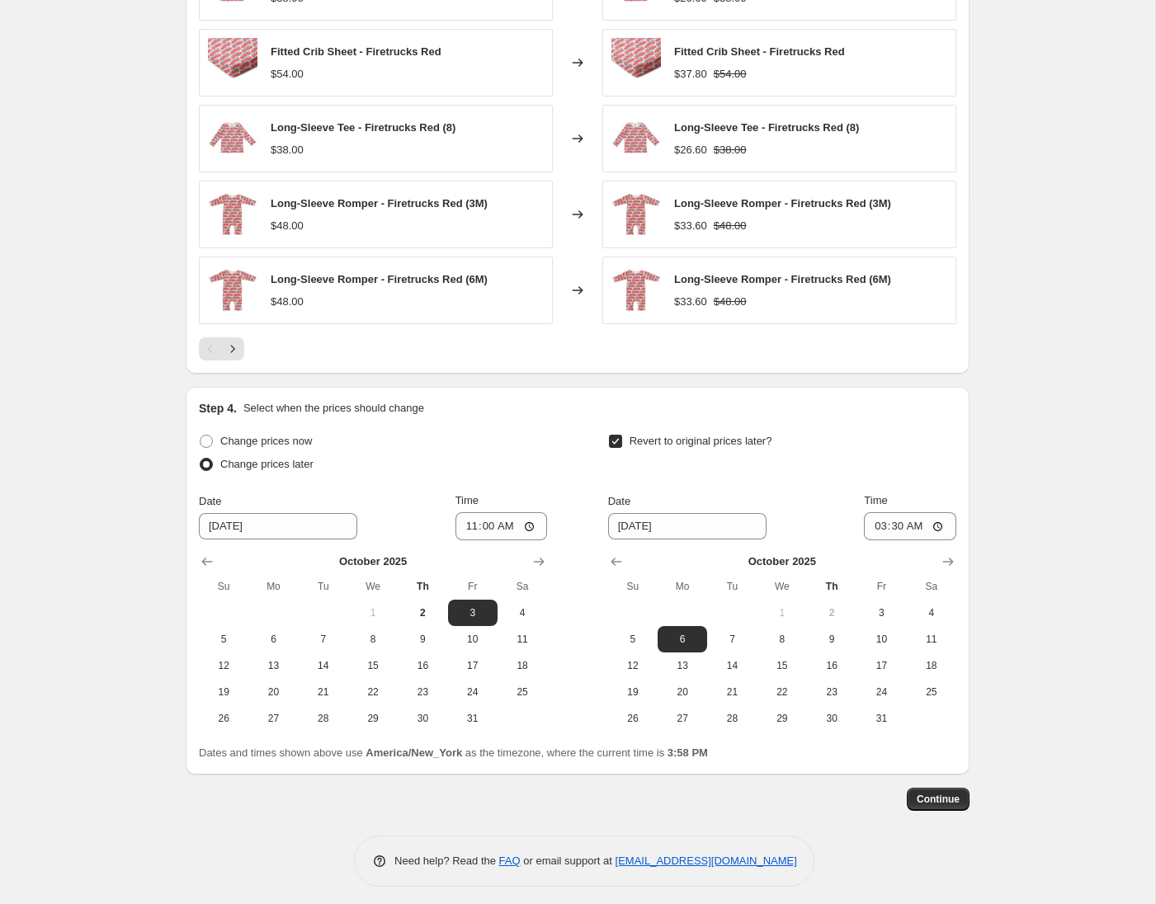
click at [938, 461] on div "Revert to original prices later?" at bounding box center [782, 455] width 348 height 50
click at [936, 801] on span "Continue" at bounding box center [938, 799] width 43 height 13
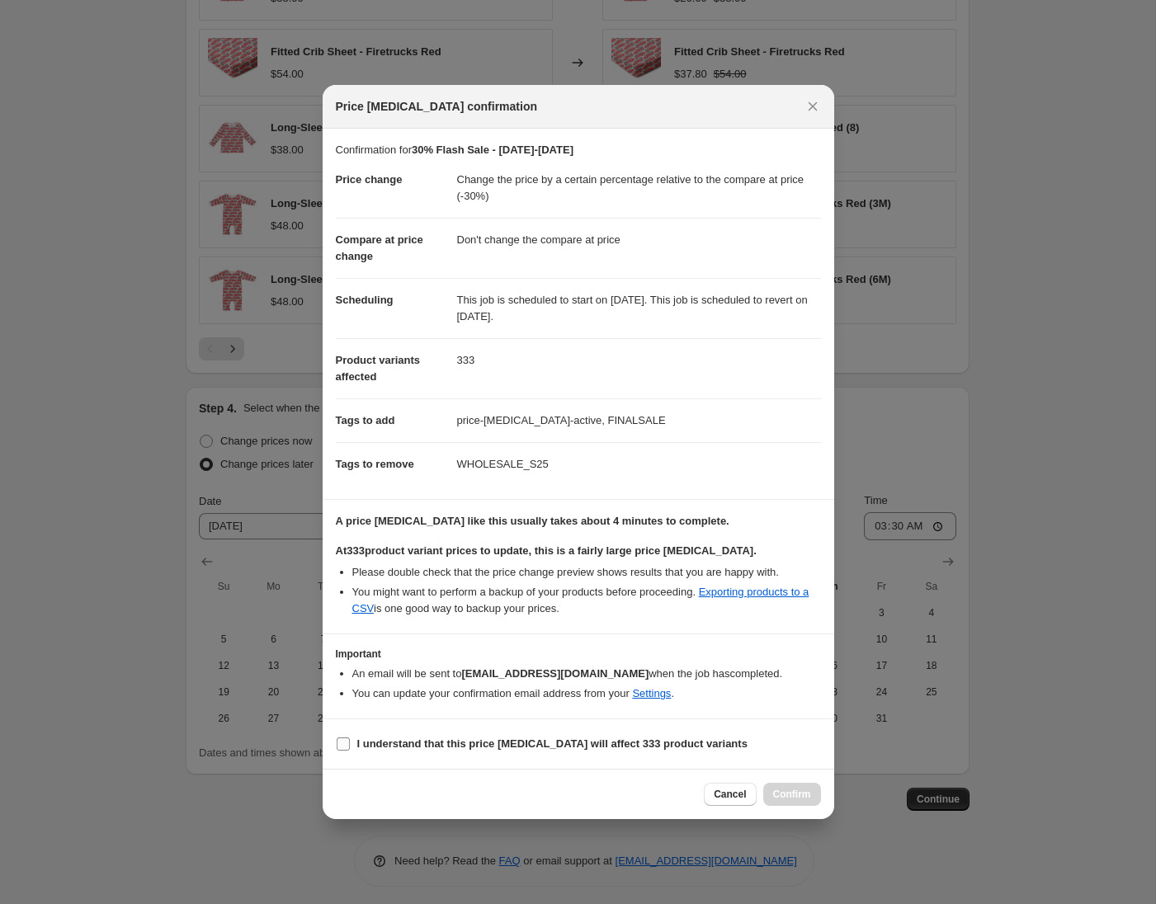
click at [352, 749] on label "I understand that this price [MEDICAL_DATA] will affect 333 product variants" at bounding box center [542, 744] width 412 height 23
click at [350, 749] on input "I understand that this price [MEDICAL_DATA] will affect 333 product variants" at bounding box center [343, 744] width 13 height 13
checkbox input "true"
click at [805, 796] on span "Confirm" at bounding box center [792, 794] width 38 height 13
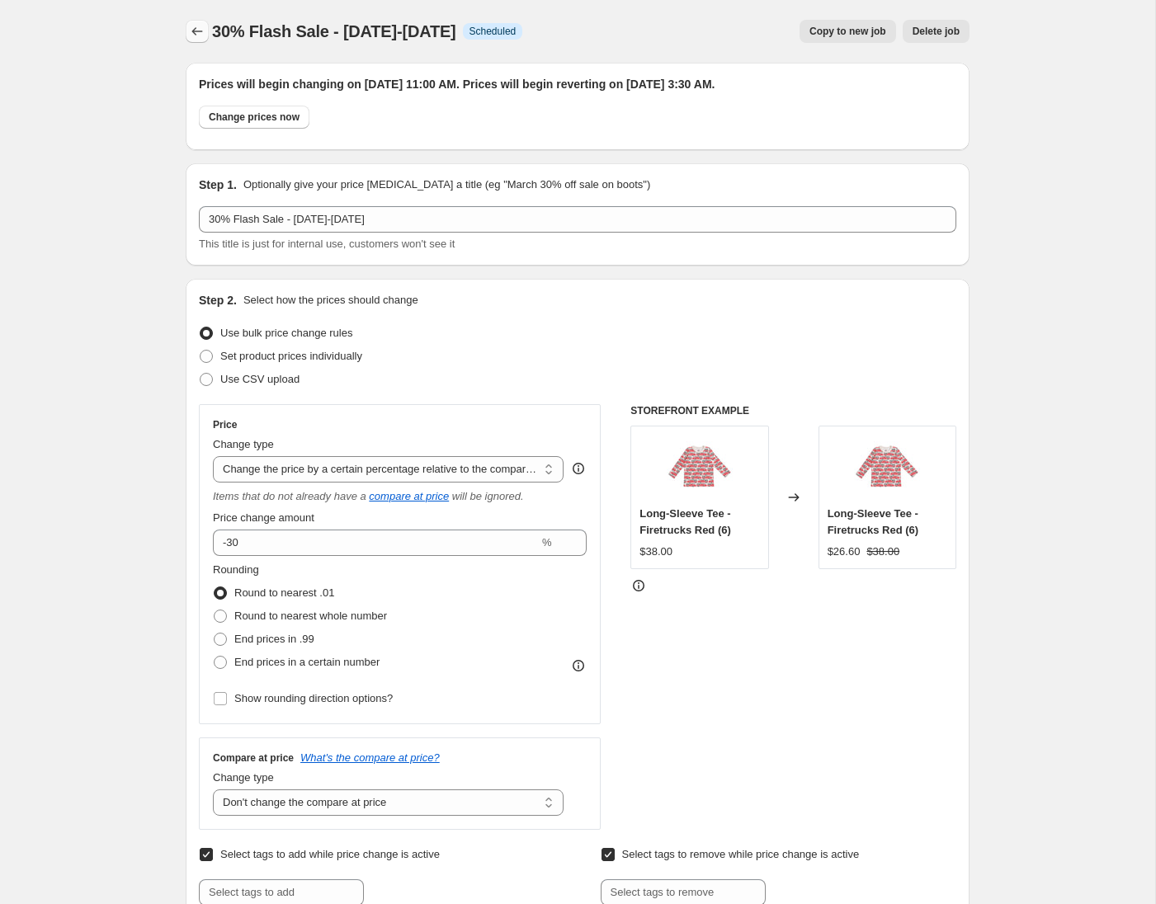
click at [197, 31] on icon "Price change jobs" at bounding box center [197, 31] width 17 height 17
